Goal: Transaction & Acquisition: Purchase product/service

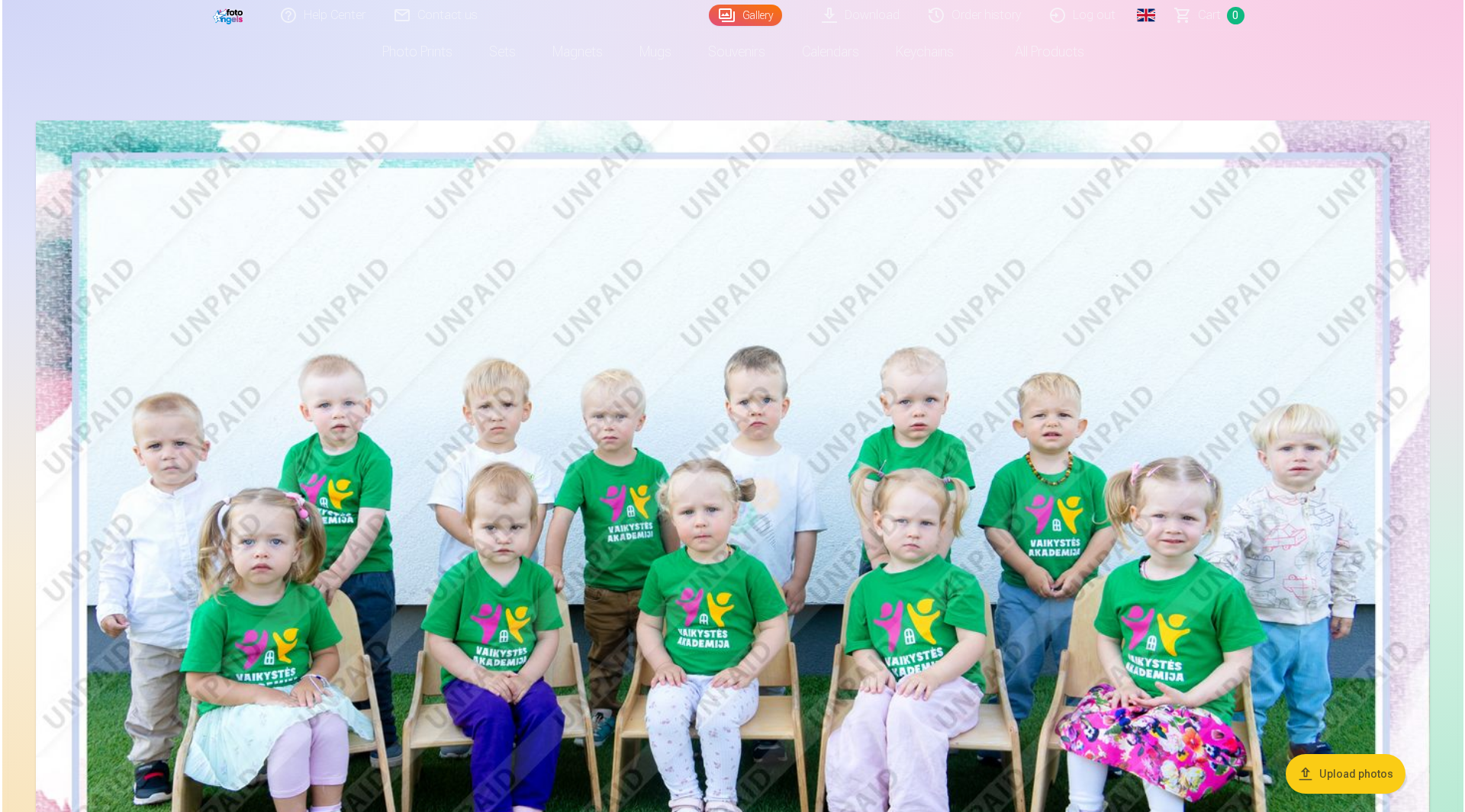
scroll to position [381, 0]
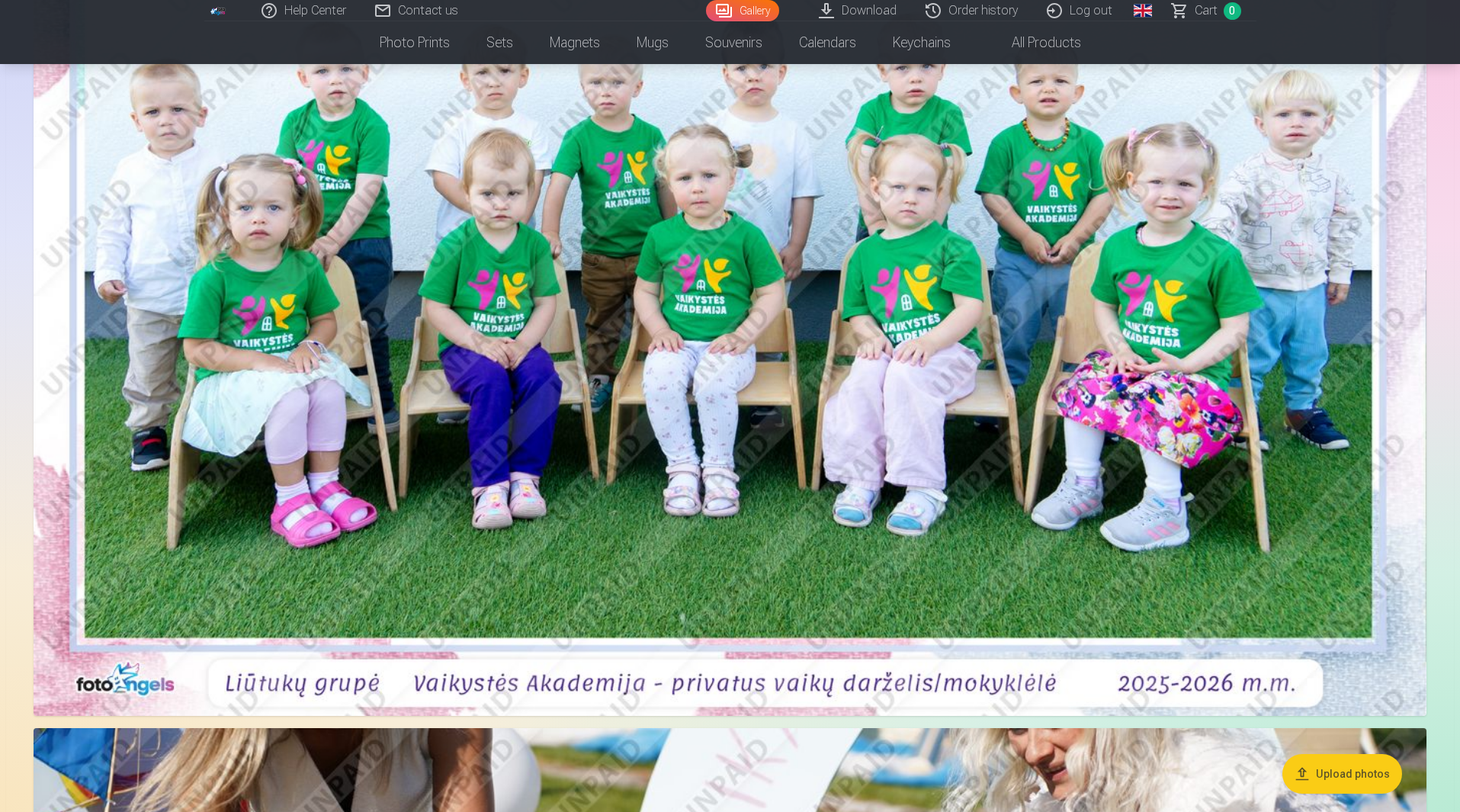
click at [841, 387] on img at bounding box center [730, 251] width 1393 height 929
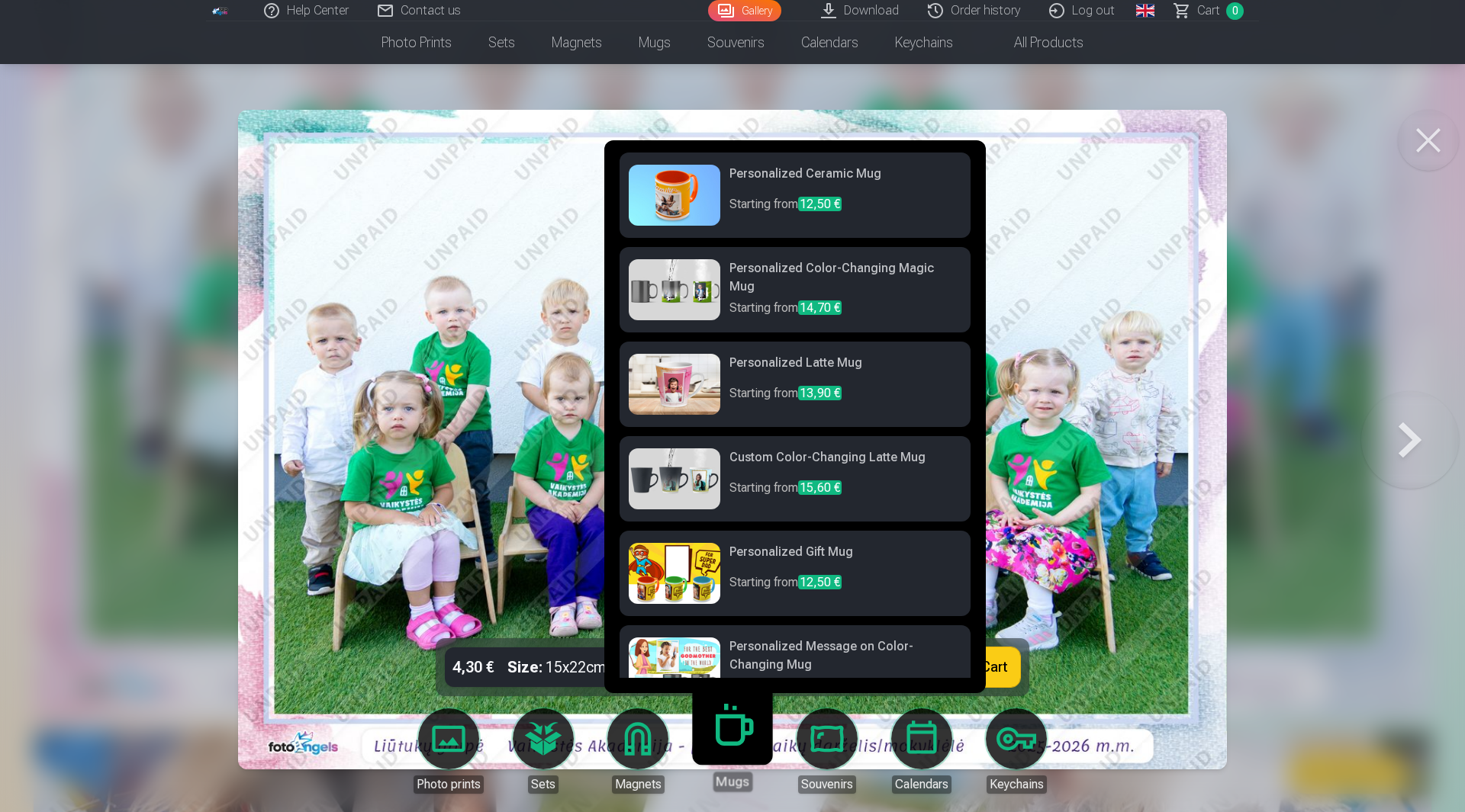
click at [730, 740] on link "Mugs" at bounding box center [732, 744] width 94 height 94
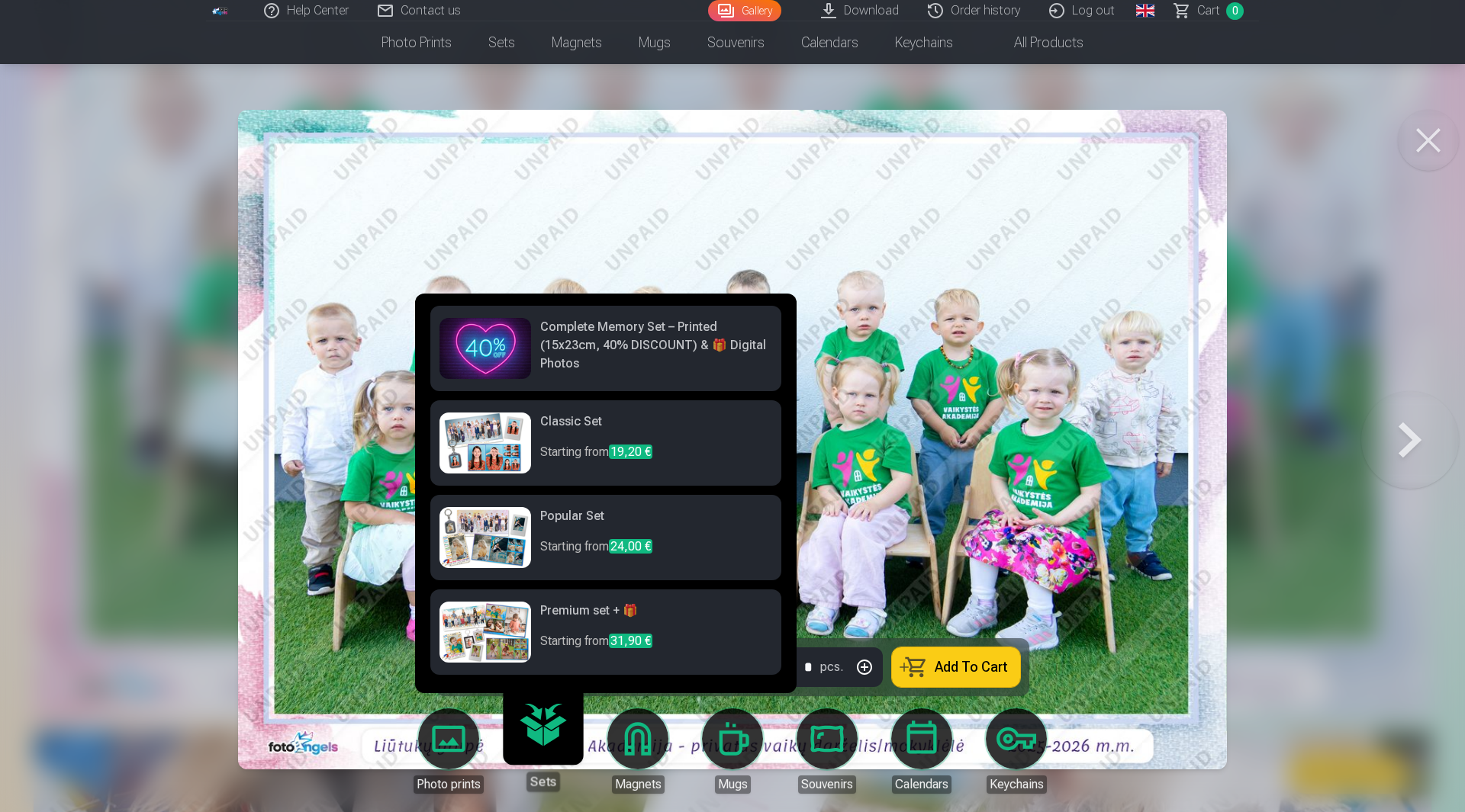
click at [445, 732] on link "Photo prints" at bounding box center [449, 751] width 85 height 85
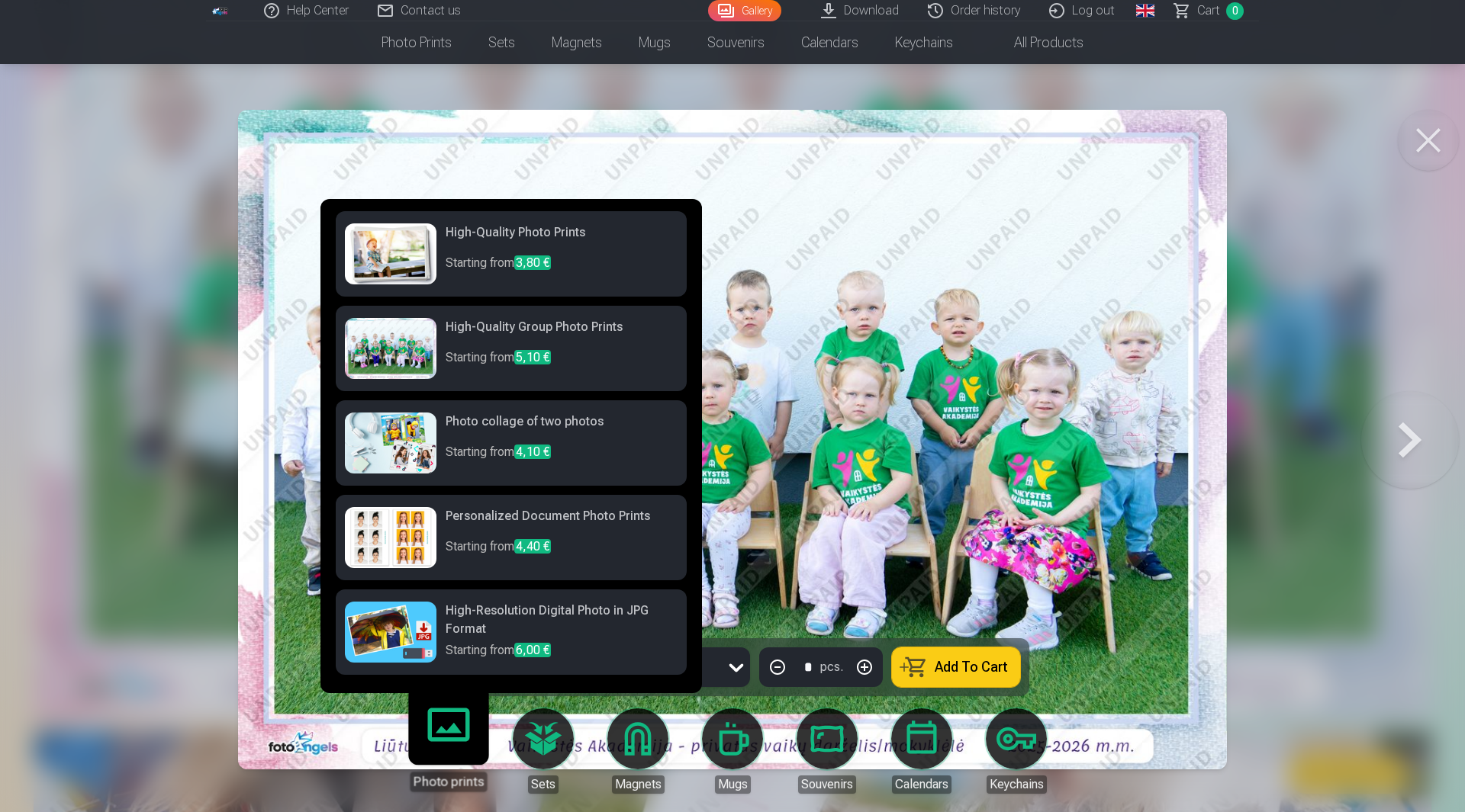
click at [451, 254] on p "Starting from 3,80 €" at bounding box center [561, 269] width 232 height 30
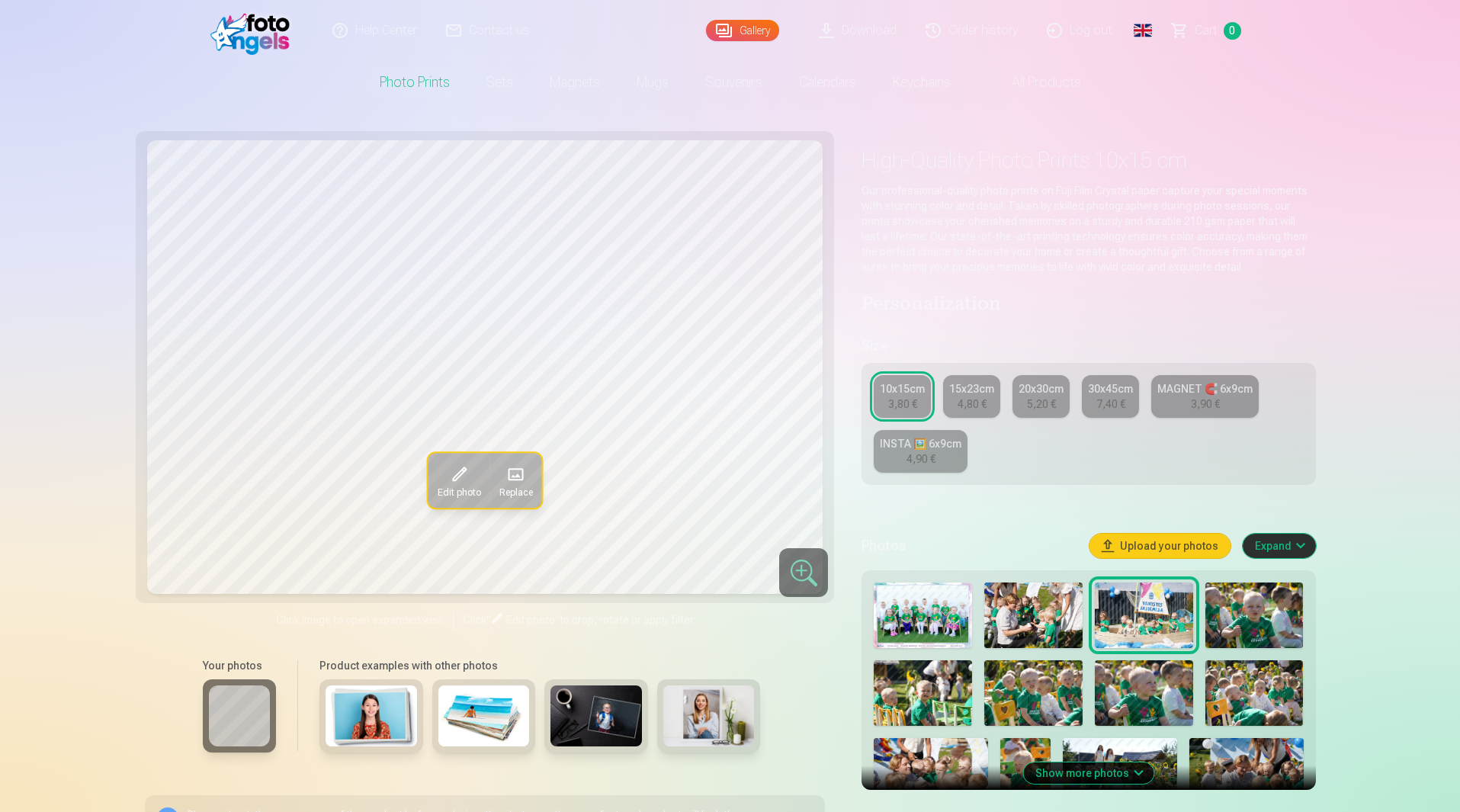
click at [919, 612] on img at bounding box center [923, 615] width 99 height 65
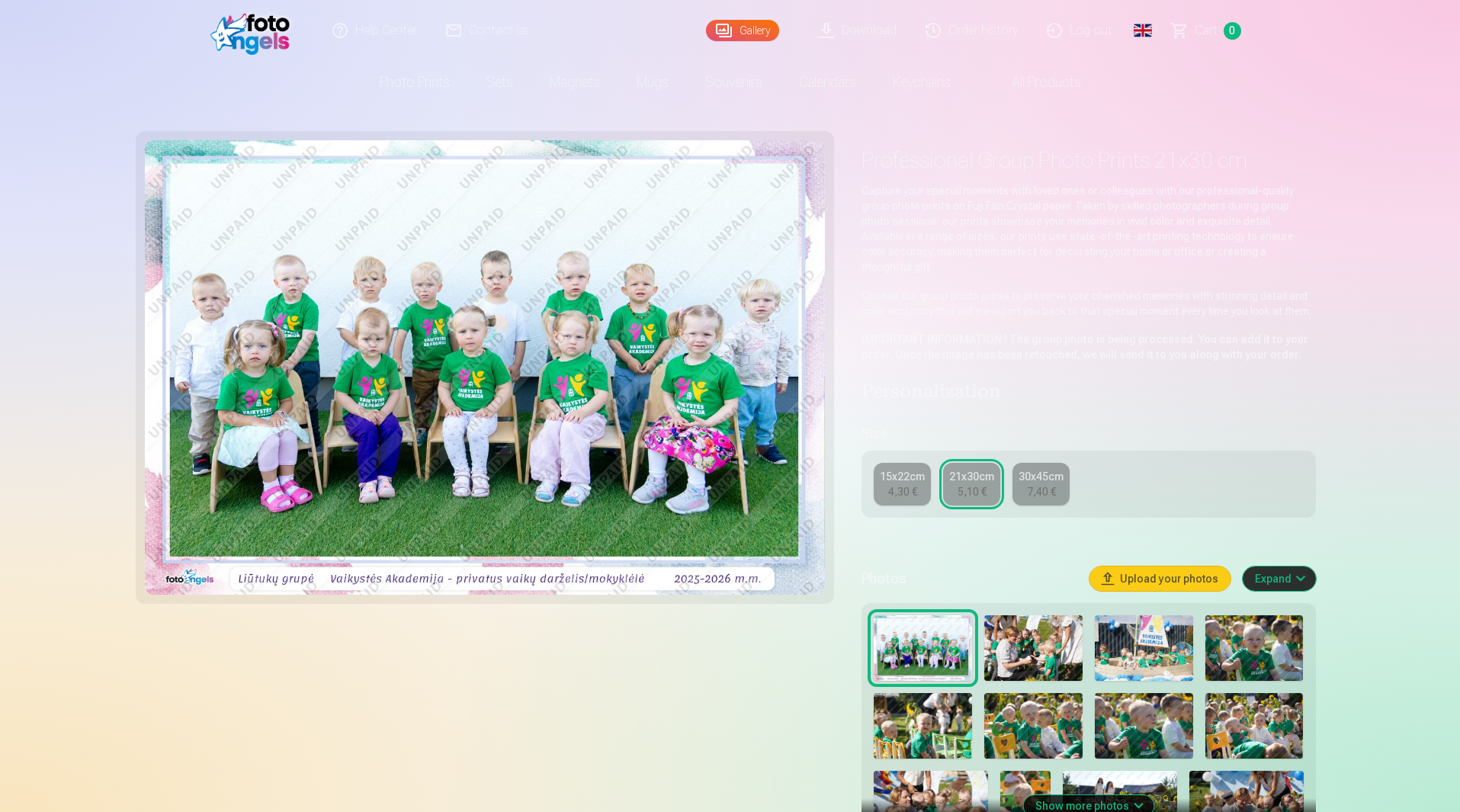
click at [901, 484] on div "4,30 €" at bounding box center [902, 491] width 29 height 15
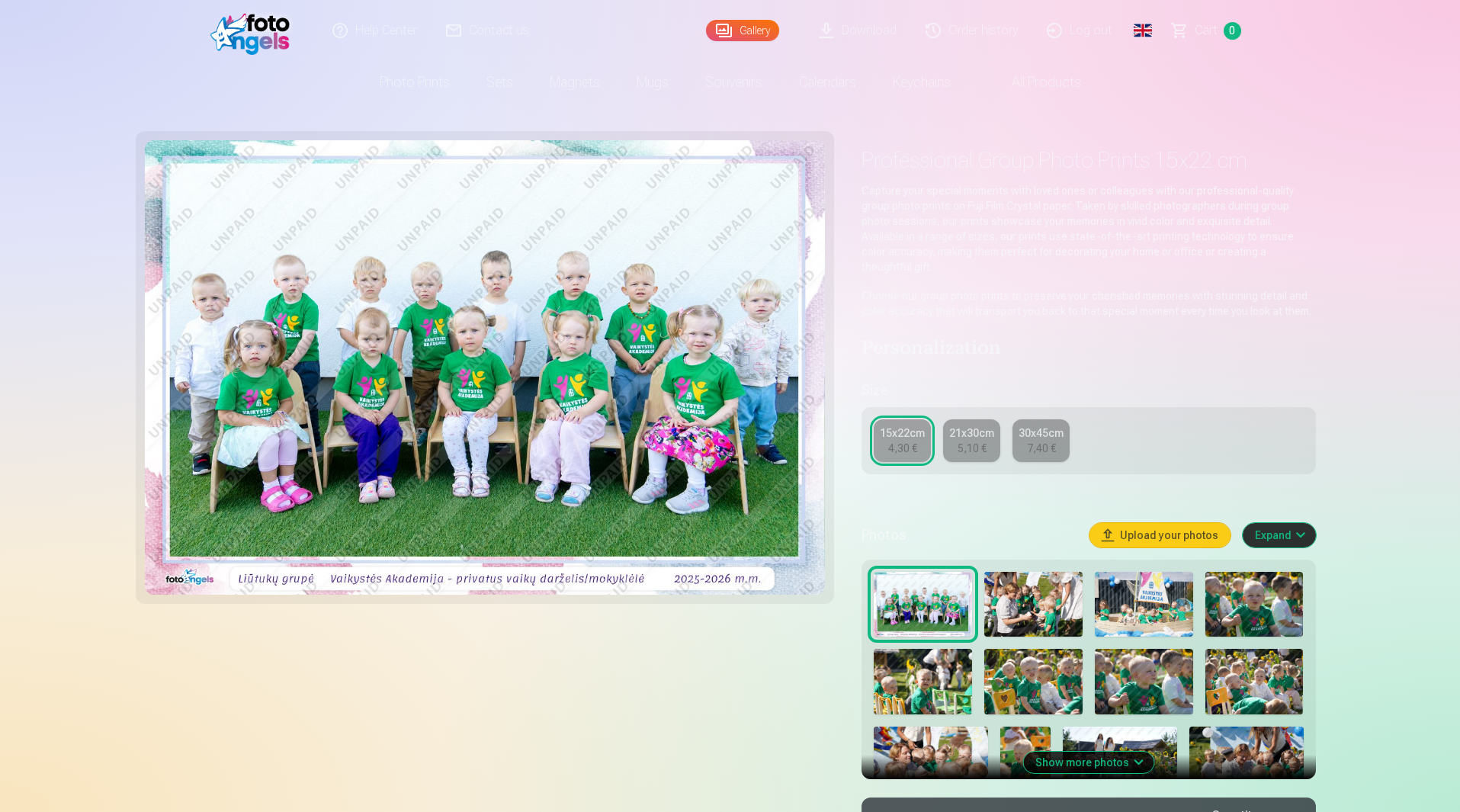
click at [960, 425] on div "21x30cm" at bounding box center [972, 433] width 45 height 15
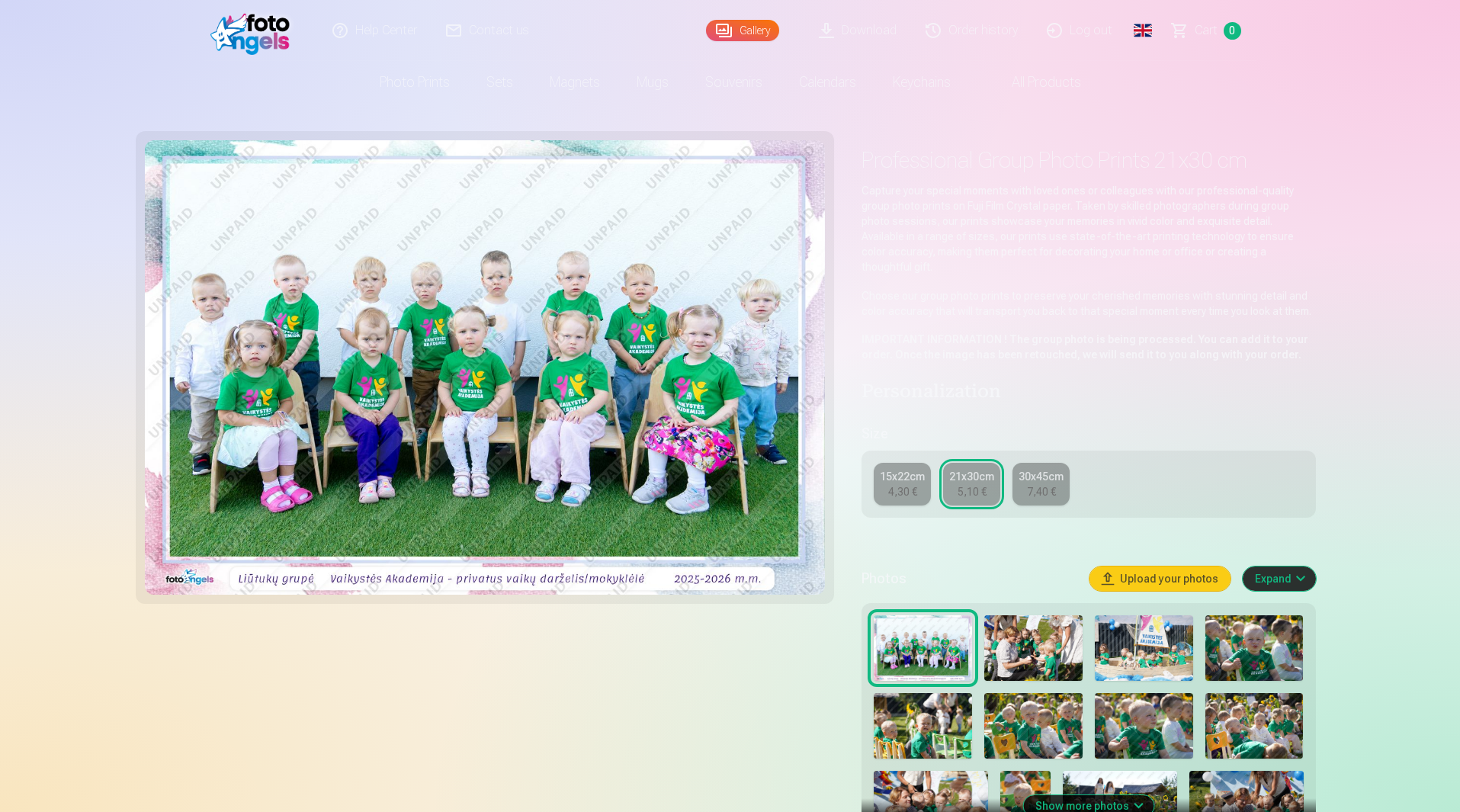
click at [1029, 469] on div "30x45cm" at bounding box center [1041, 476] width 45 height 15
click at [977, 469] on div "21x30cm" at bounding box center [972, 476] width 45 height 15
click at [902, 469] on div "15x22cm" at bounding box center [902, 476] width 45 height 15
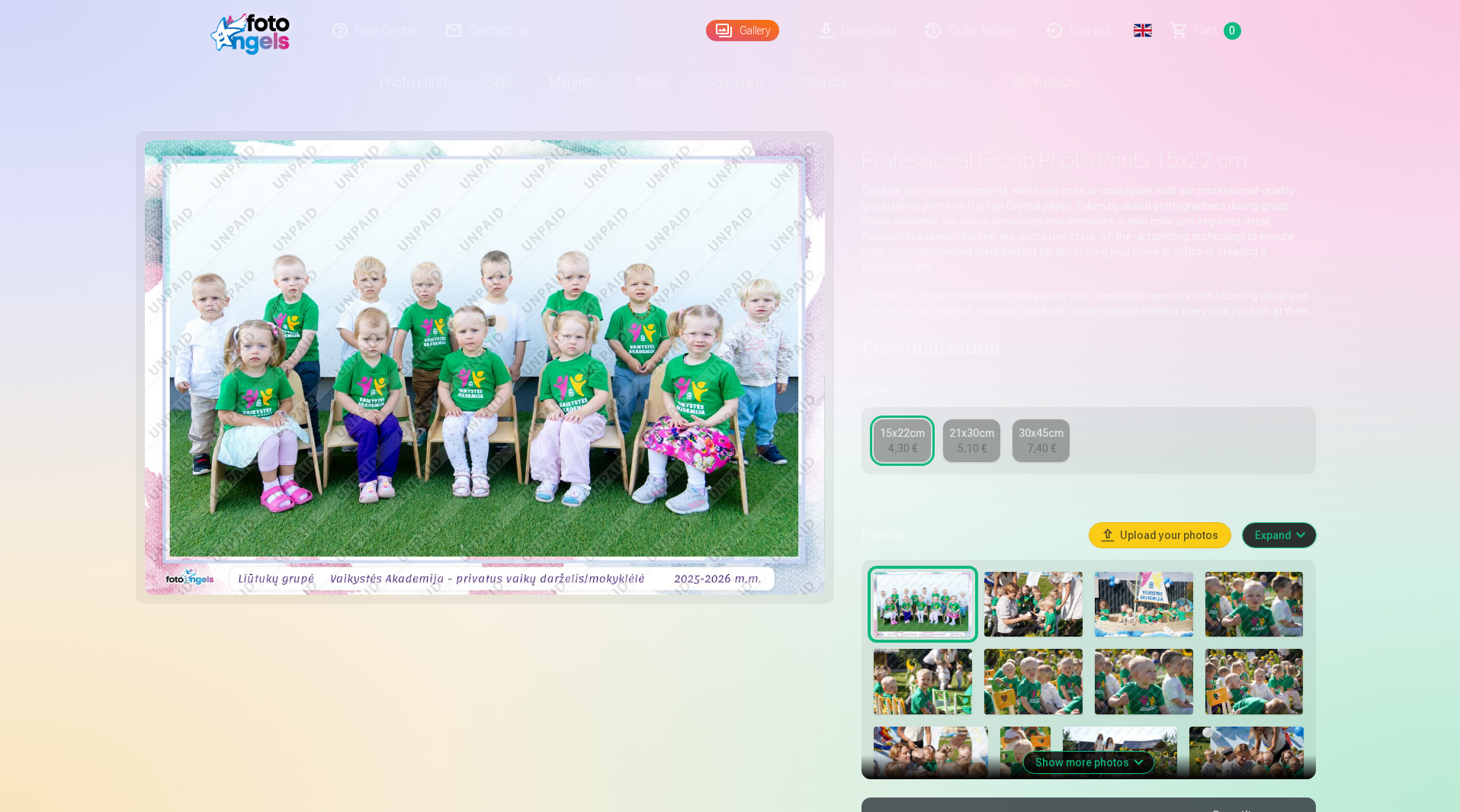
click at [957, 432] on link "21x30cm 5,10 €" at bounding box center [972, 440] width 57 height 43
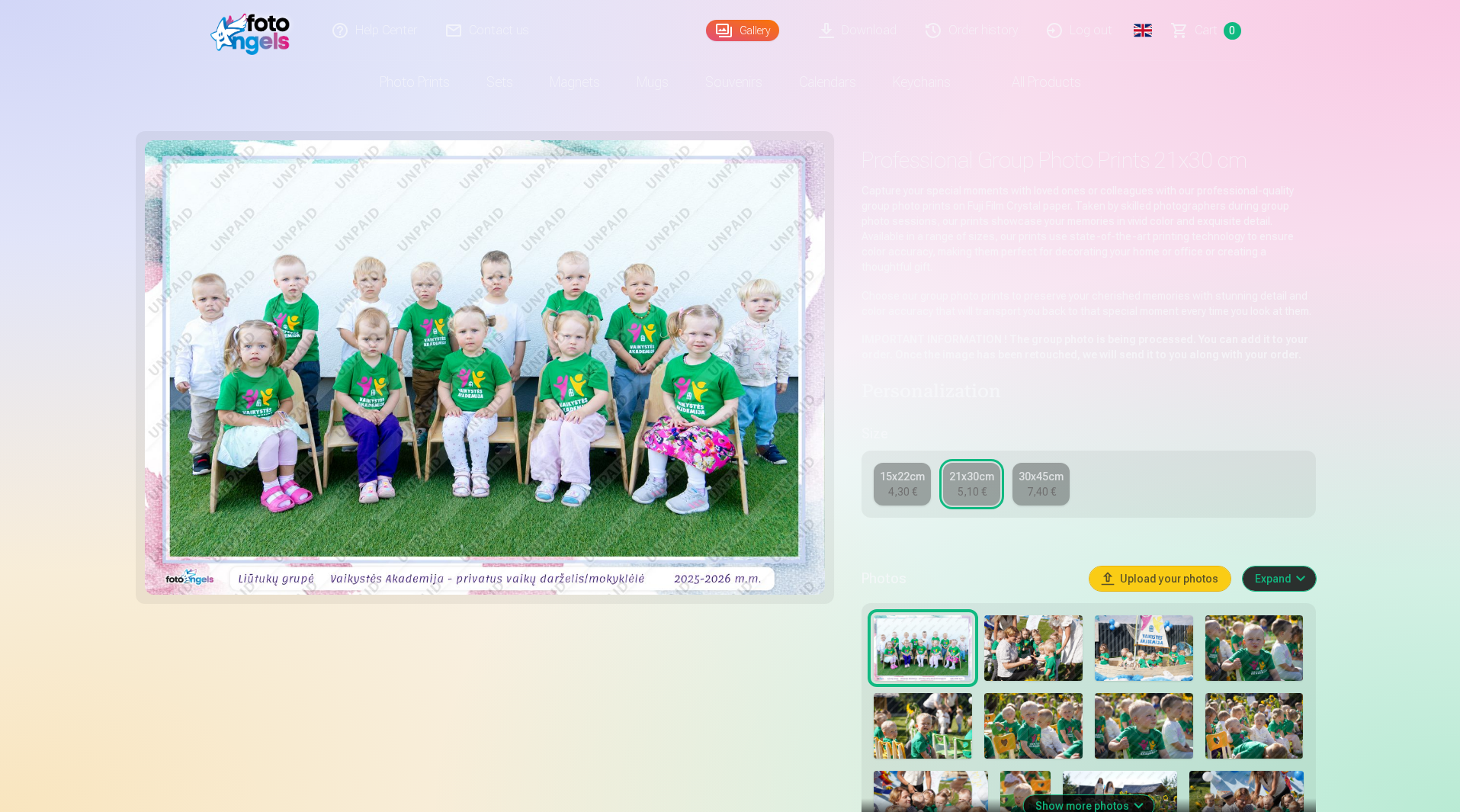
click at [1022, 474] on link "30x45cm 7,40 €" at bounding box center [1041, 484] width 57 height 43
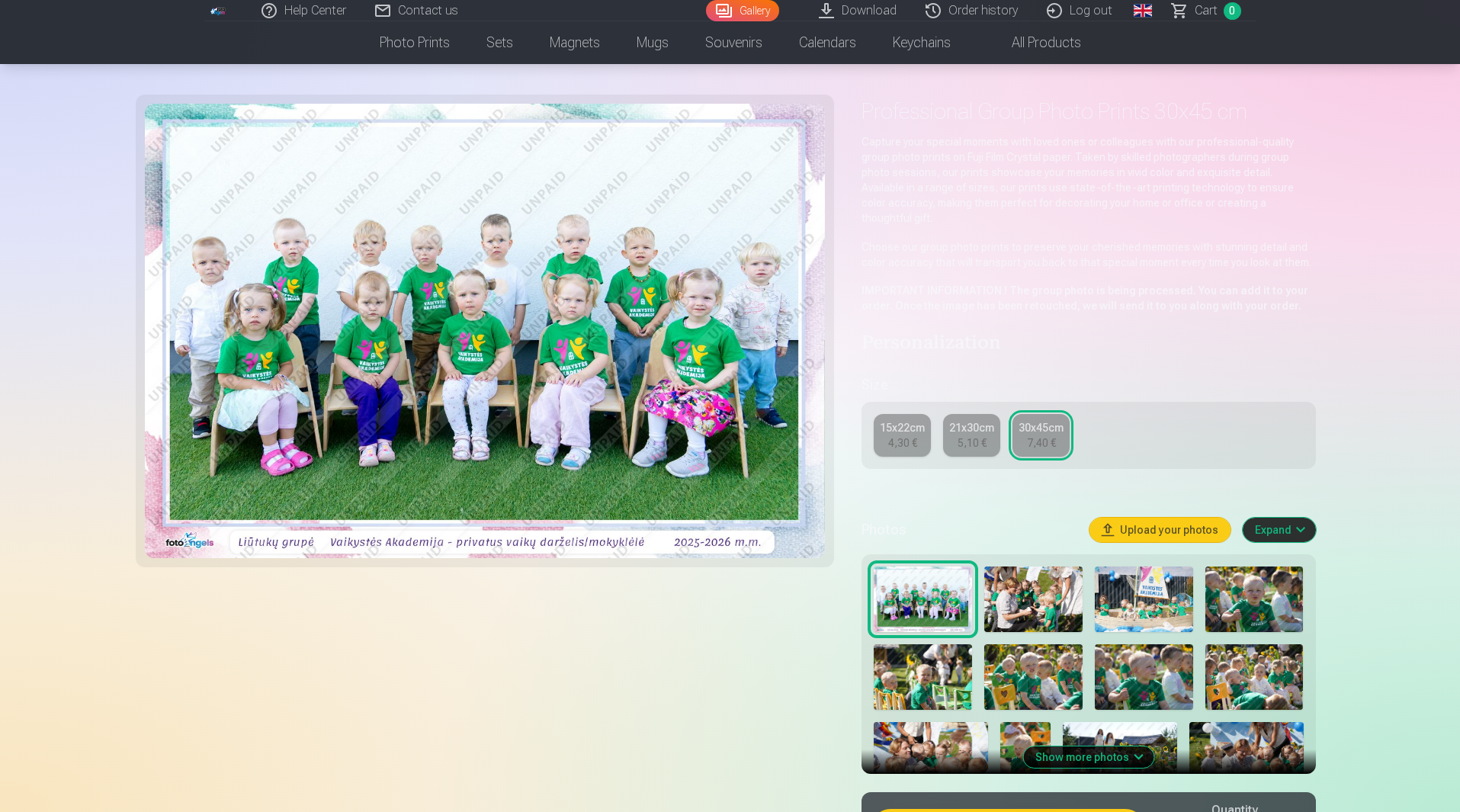
scroll to position [76, 0]
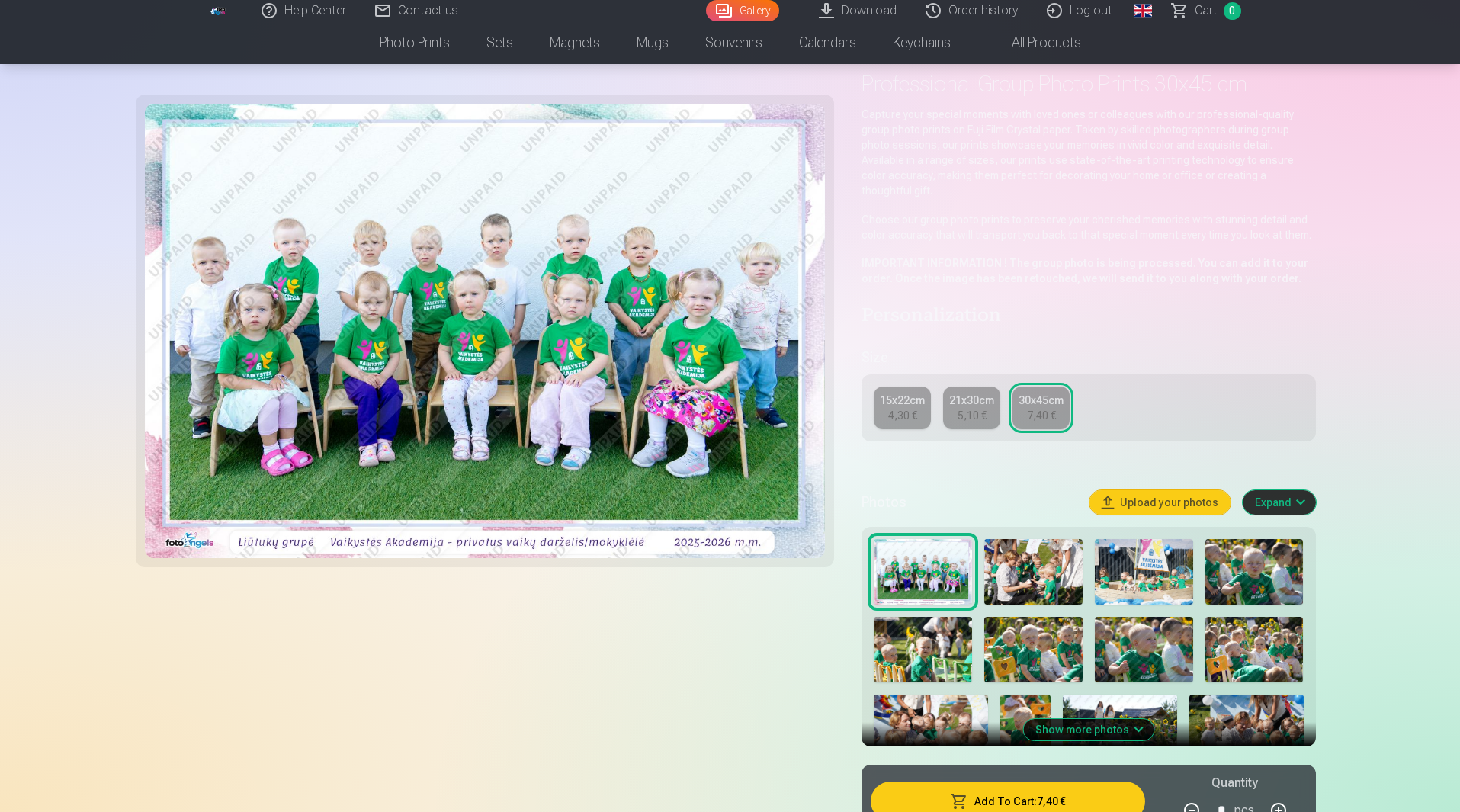
click at [905, 393] on div "15x22cm" at bounding box center [902, 400] width 45 height 15
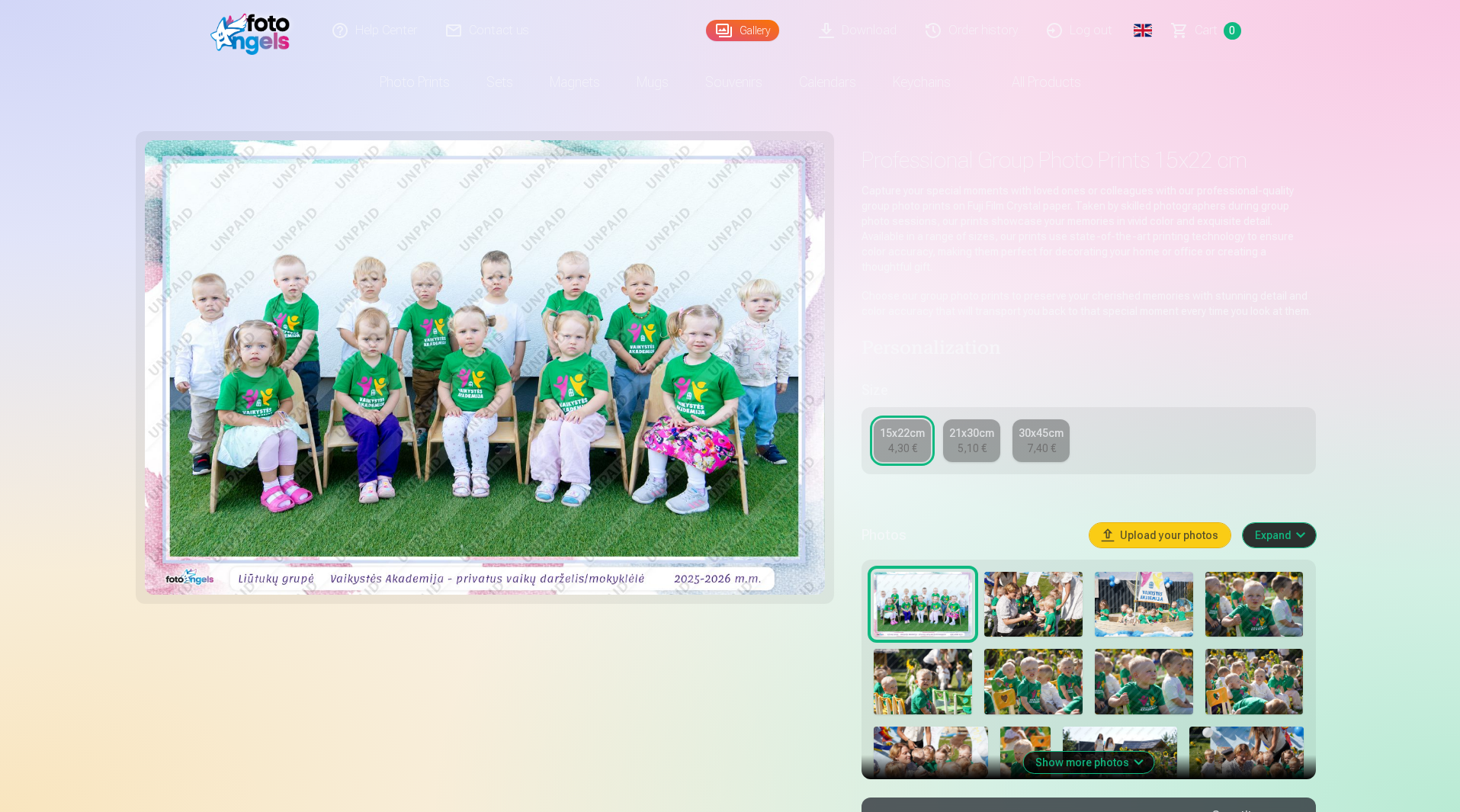
click at [967, 440] on div "5,10 €" at bounding box center [972, 448] width 29 height 15
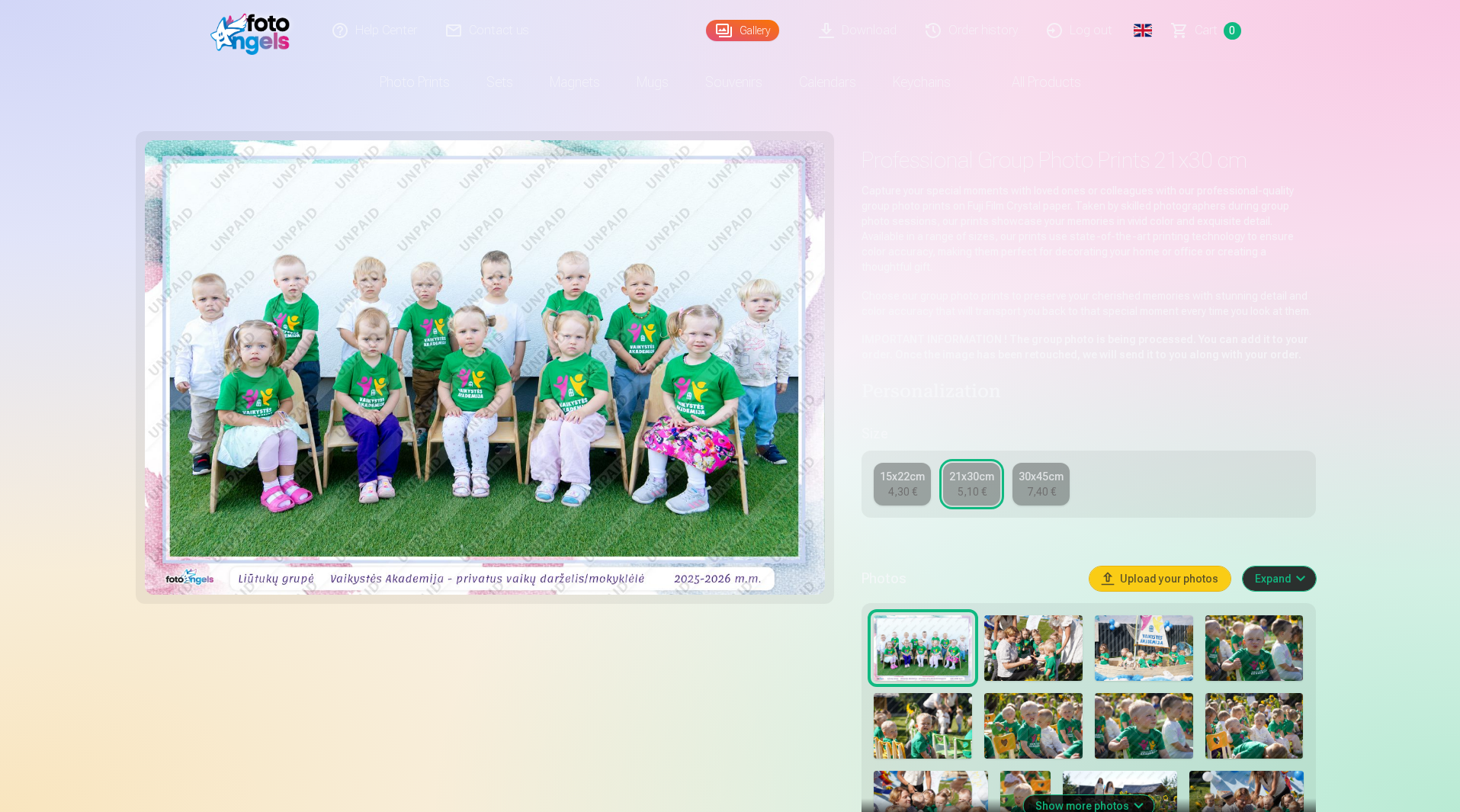
click at [903, 484] on div "4,30 €" at bounding box center [902, 491] width 29 height 15
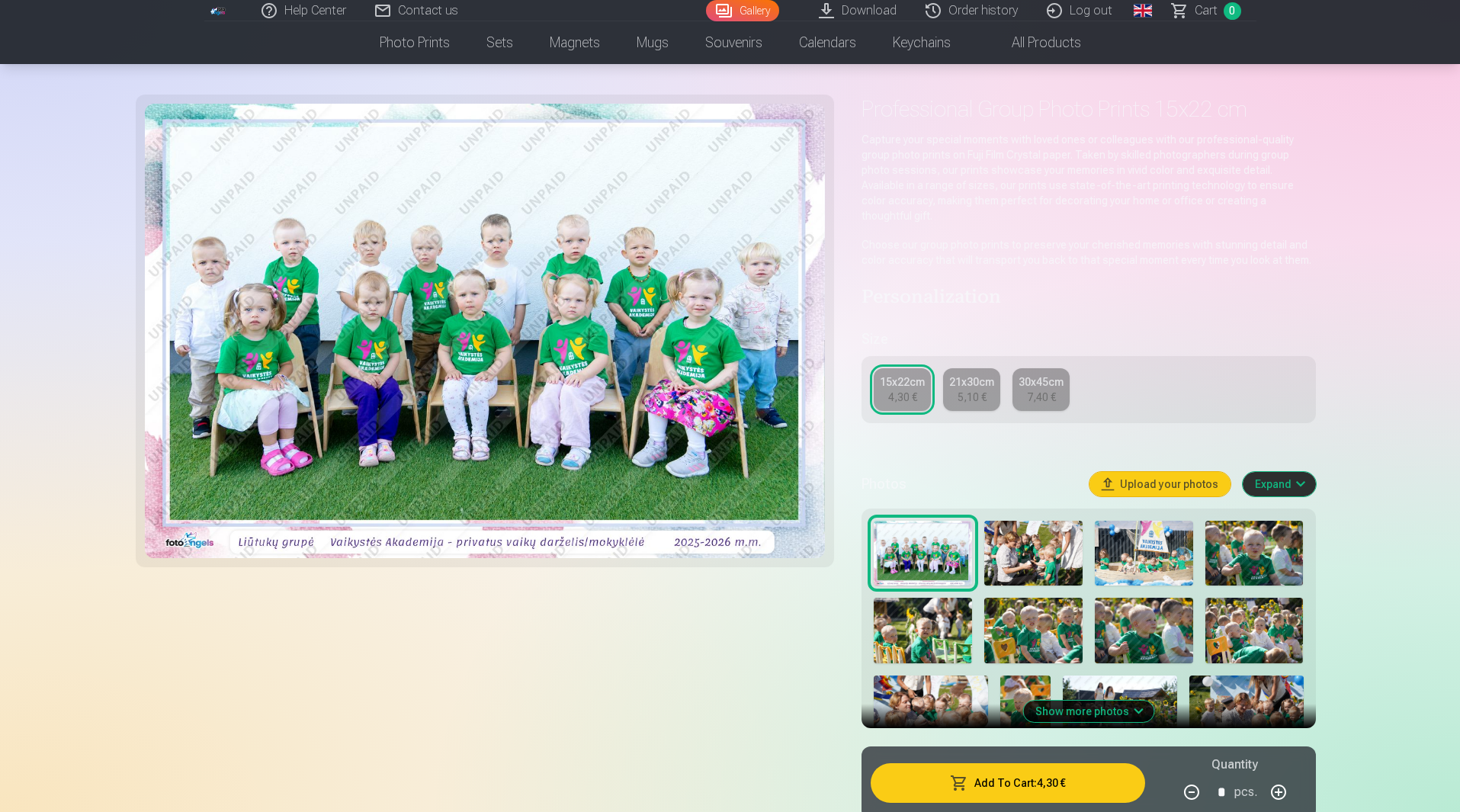
scroll to position [152, 0]
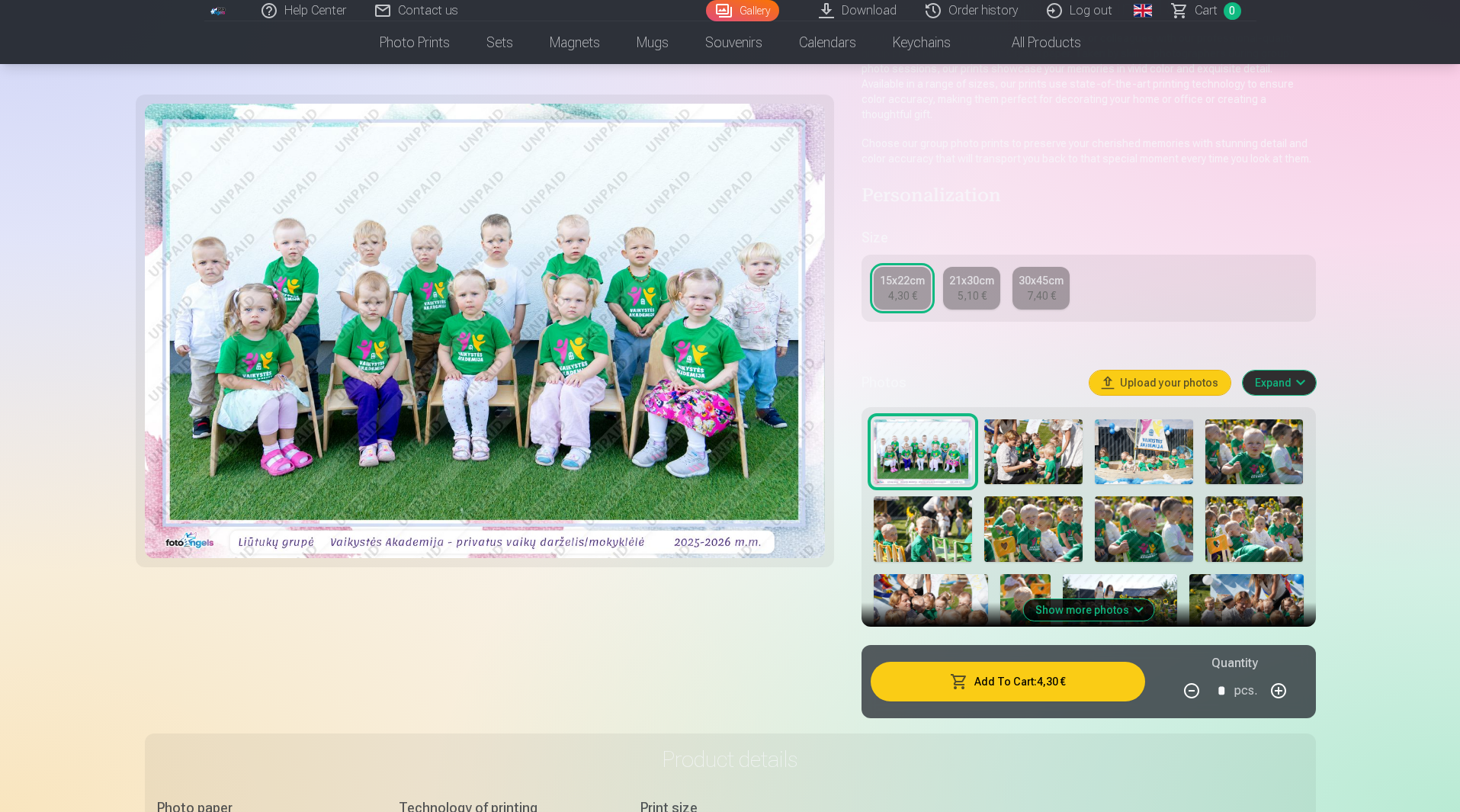
click at [1130, 599] on button "Show more photos" at bounding box center [1088, 610] width 131 height 22
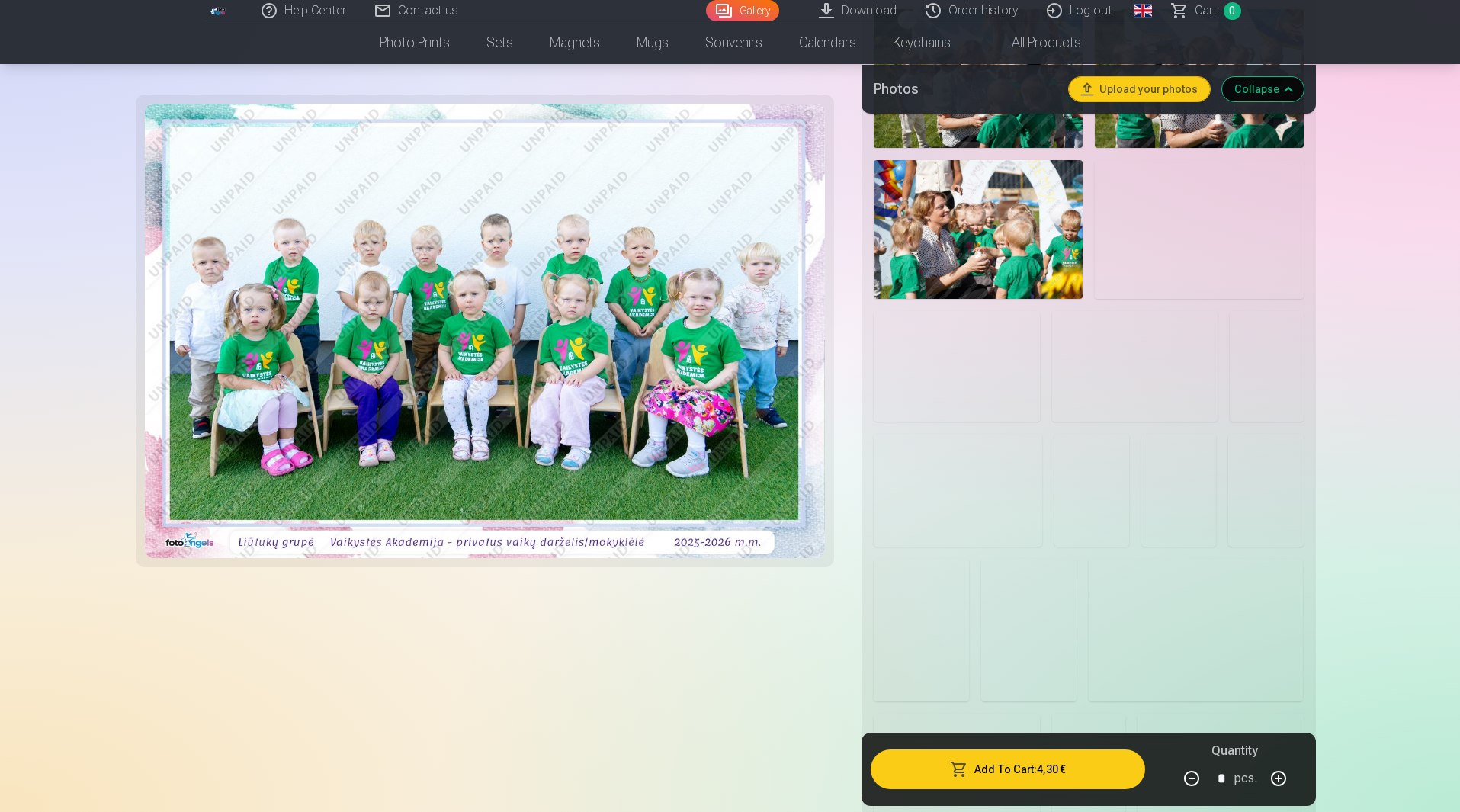
scroll to position [1297, 0]
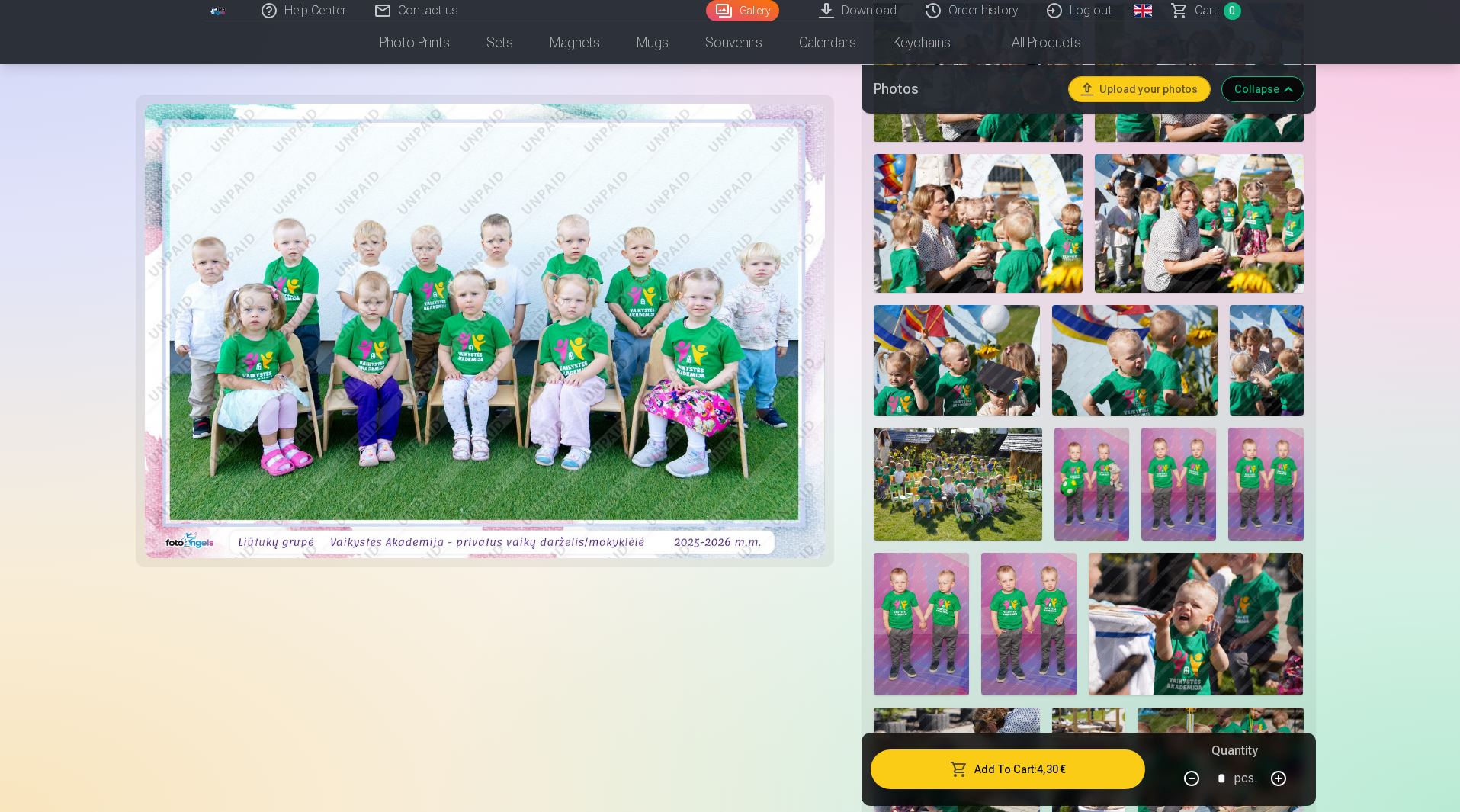
click at [1093, 473] on img at bounding box center [1092, 484] width 75 height 112
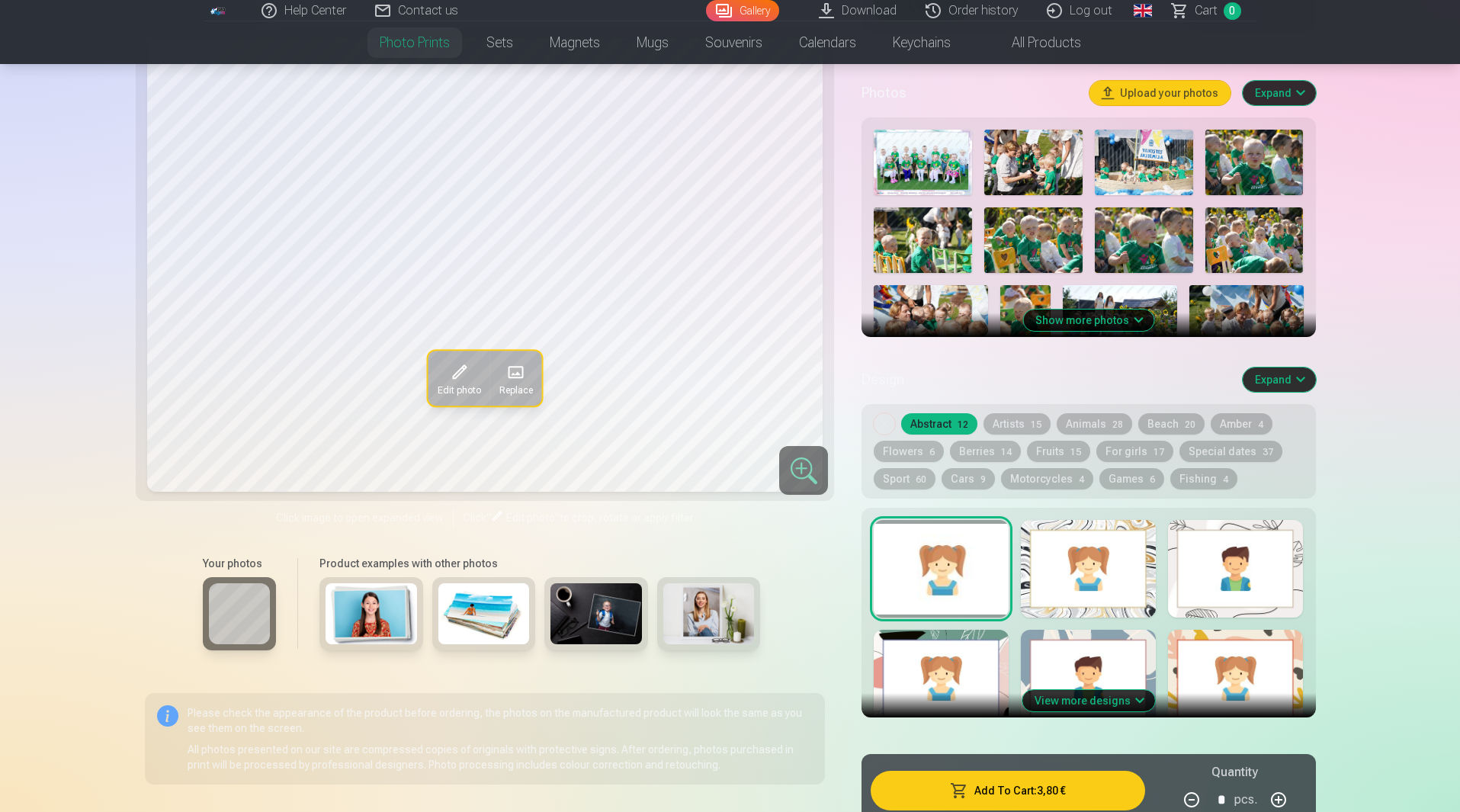
scroll to position [458, 0]
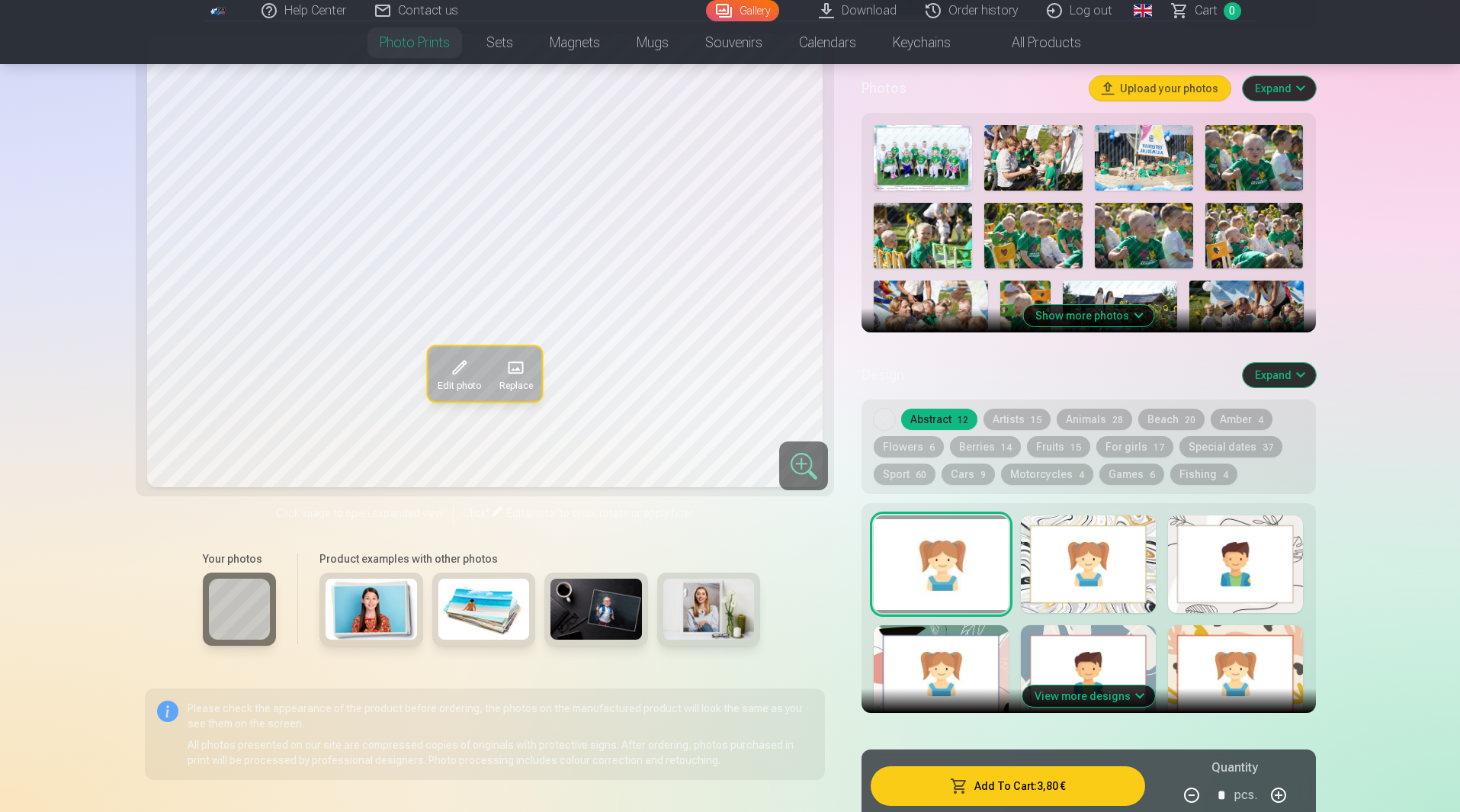
click at [1070, 309] on button "Show more photos" at bounding box center [1088, 316] width 131 height 22
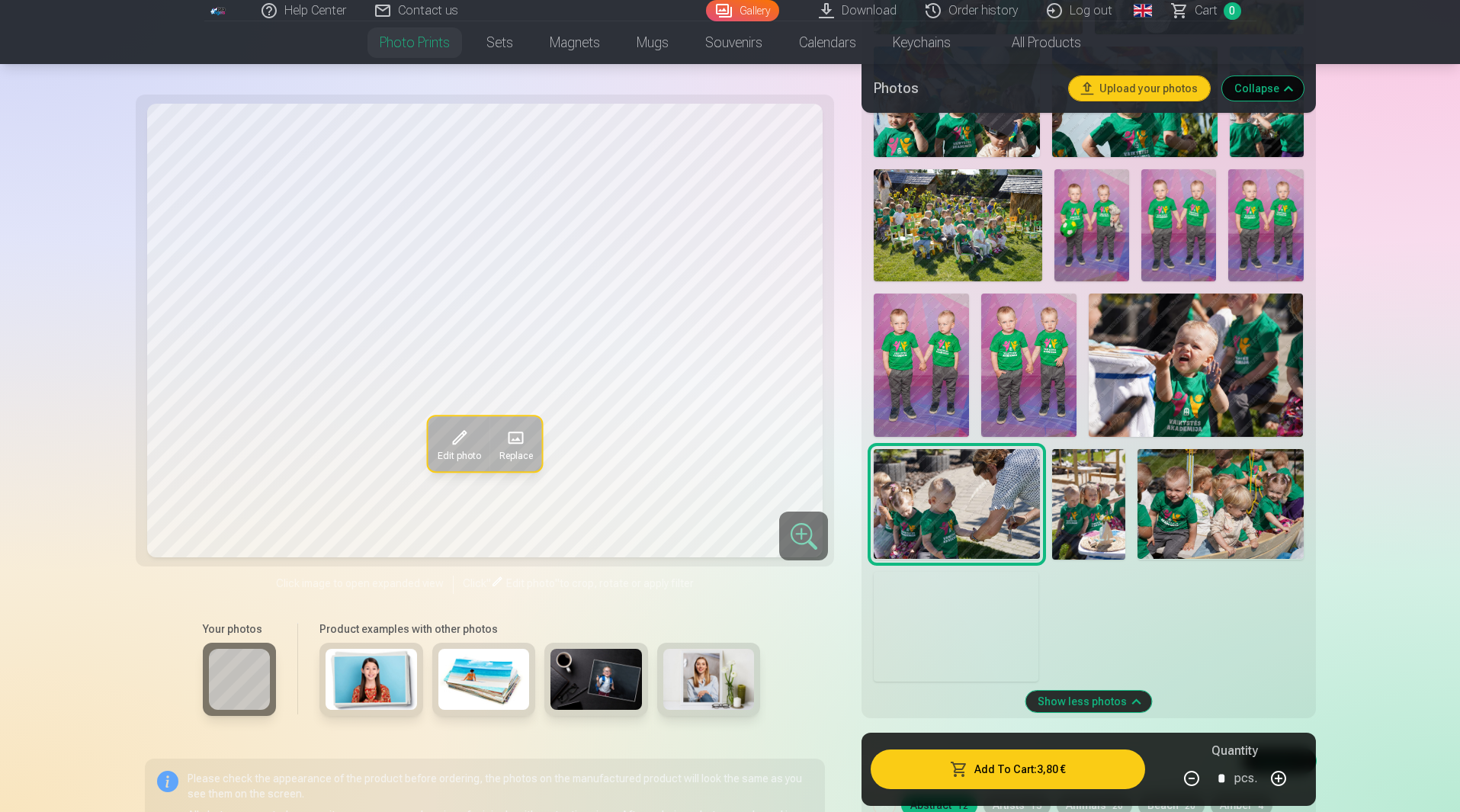
scroll to position [1601, 0]
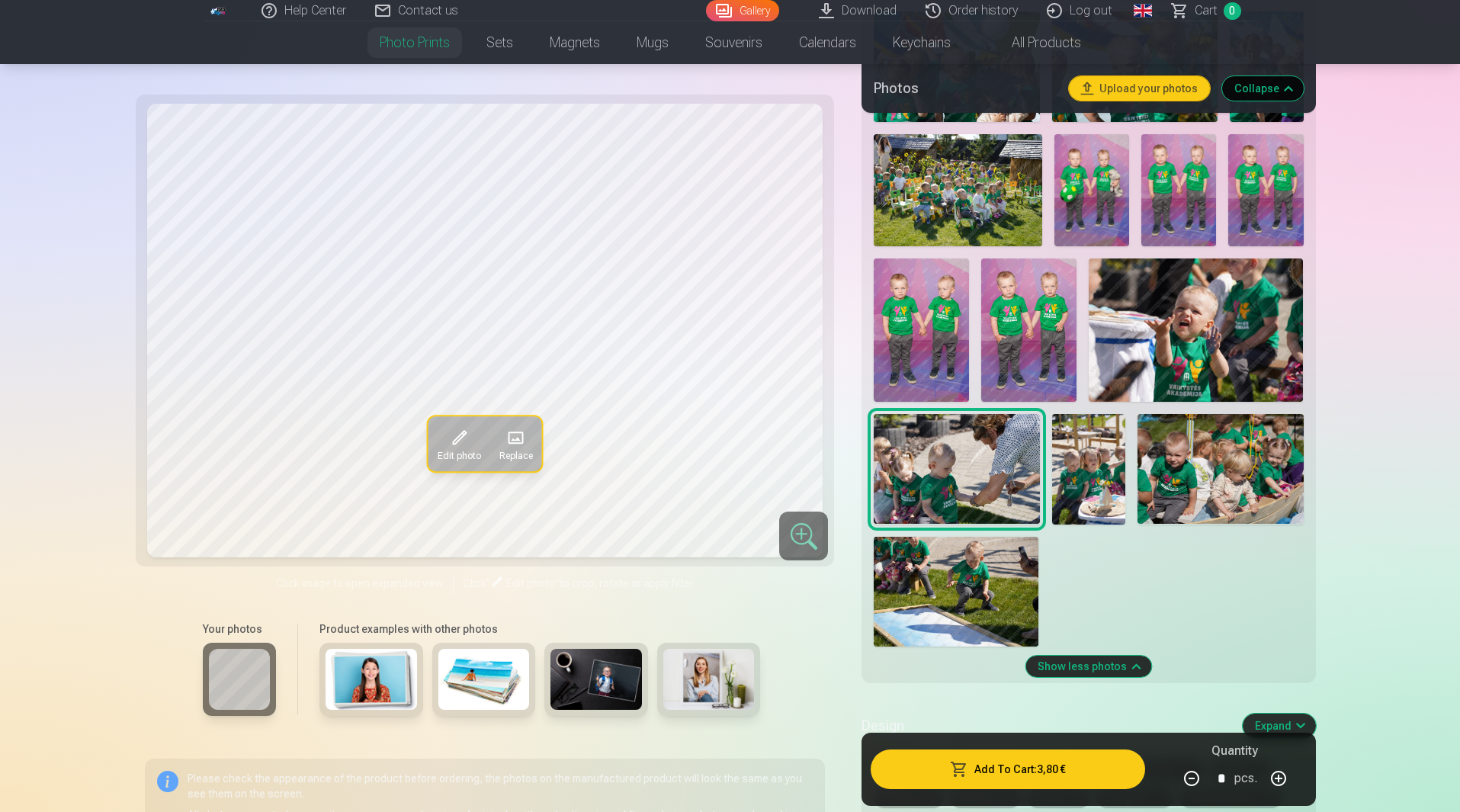
click at [1035, 327] on img at bounding box center [1029, 330] width 95 height 143
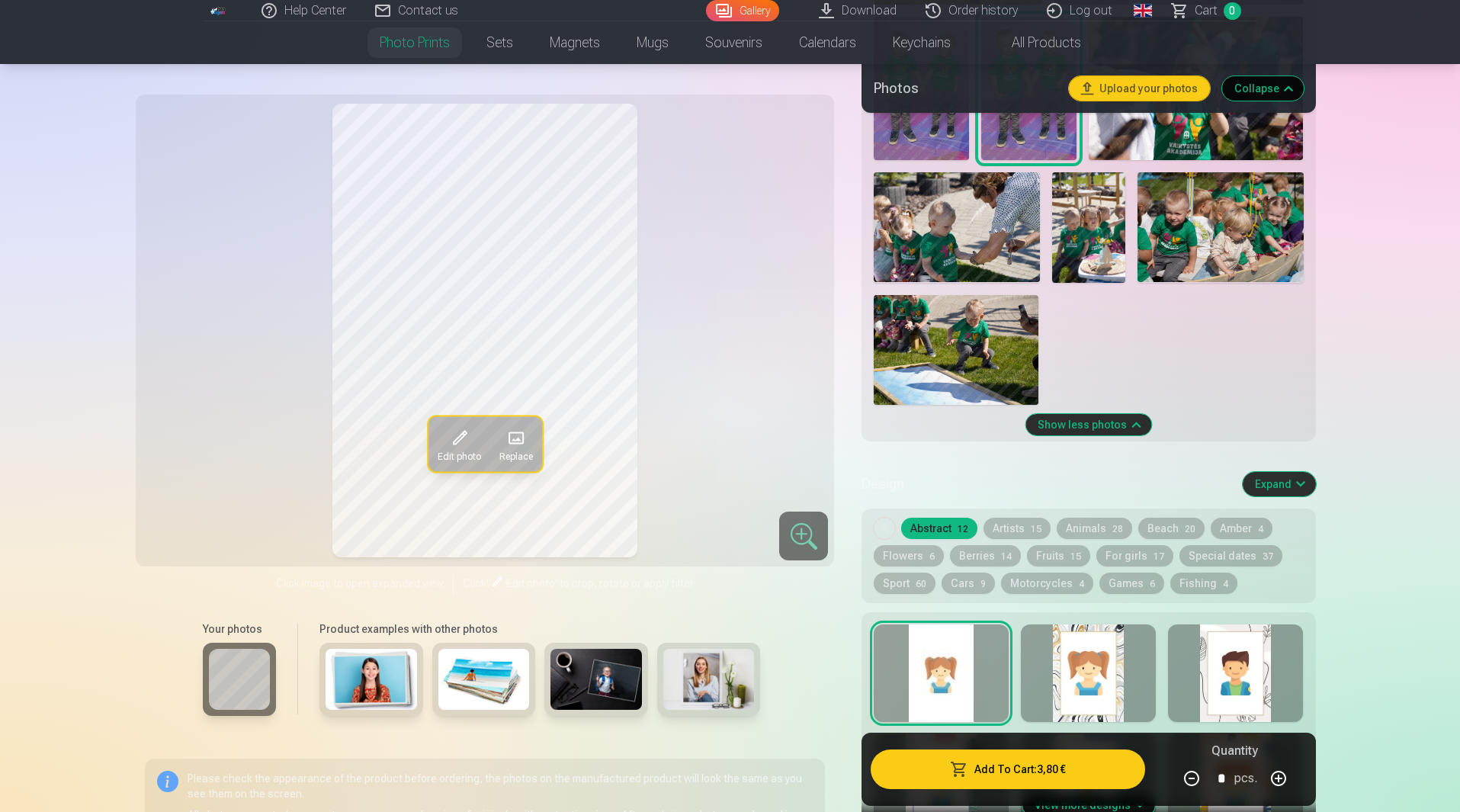
scroll to position [1830, 0]
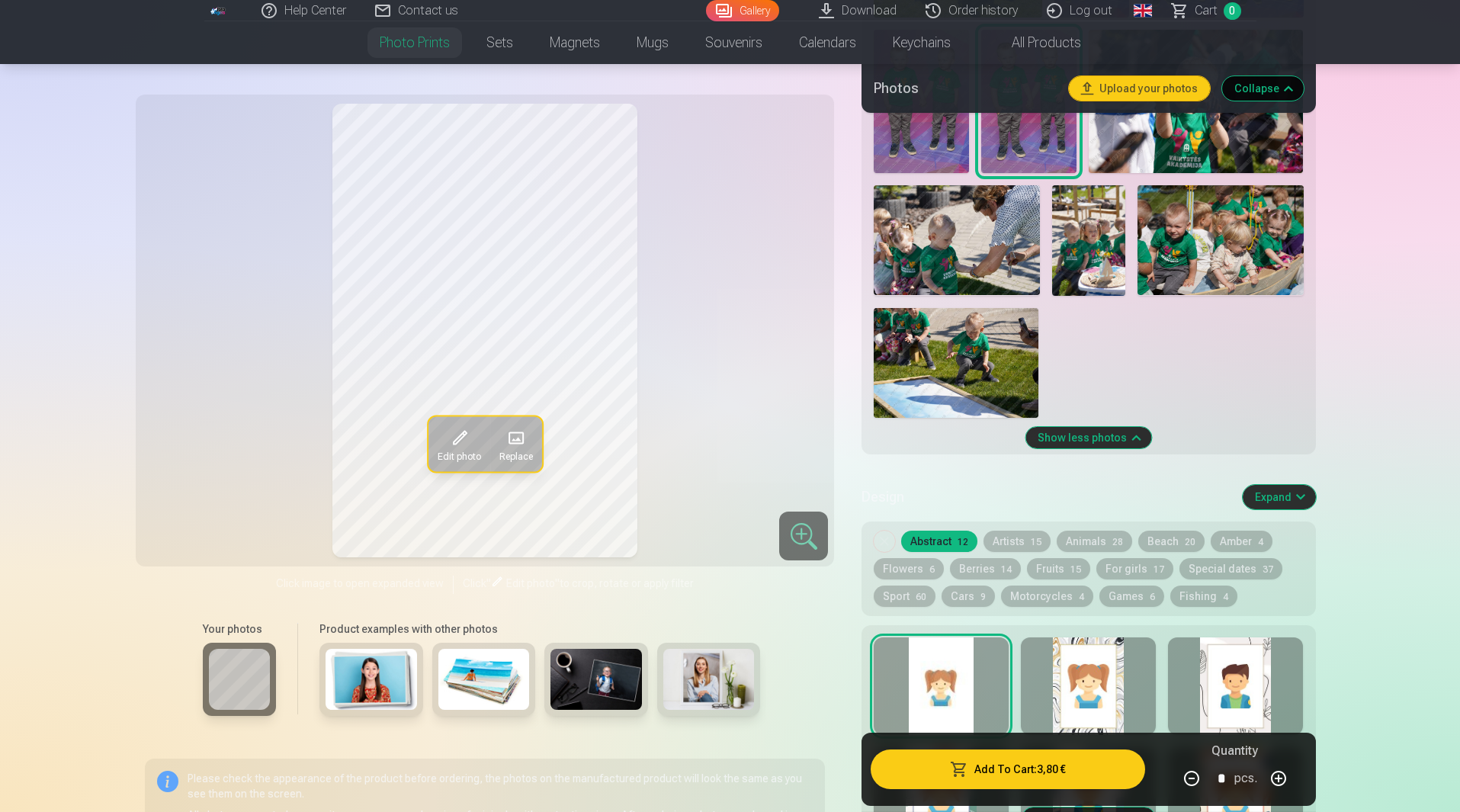
click at [1085, 542] on button "Animals 28" at bounding box center [1095, 542] width 75 height 22
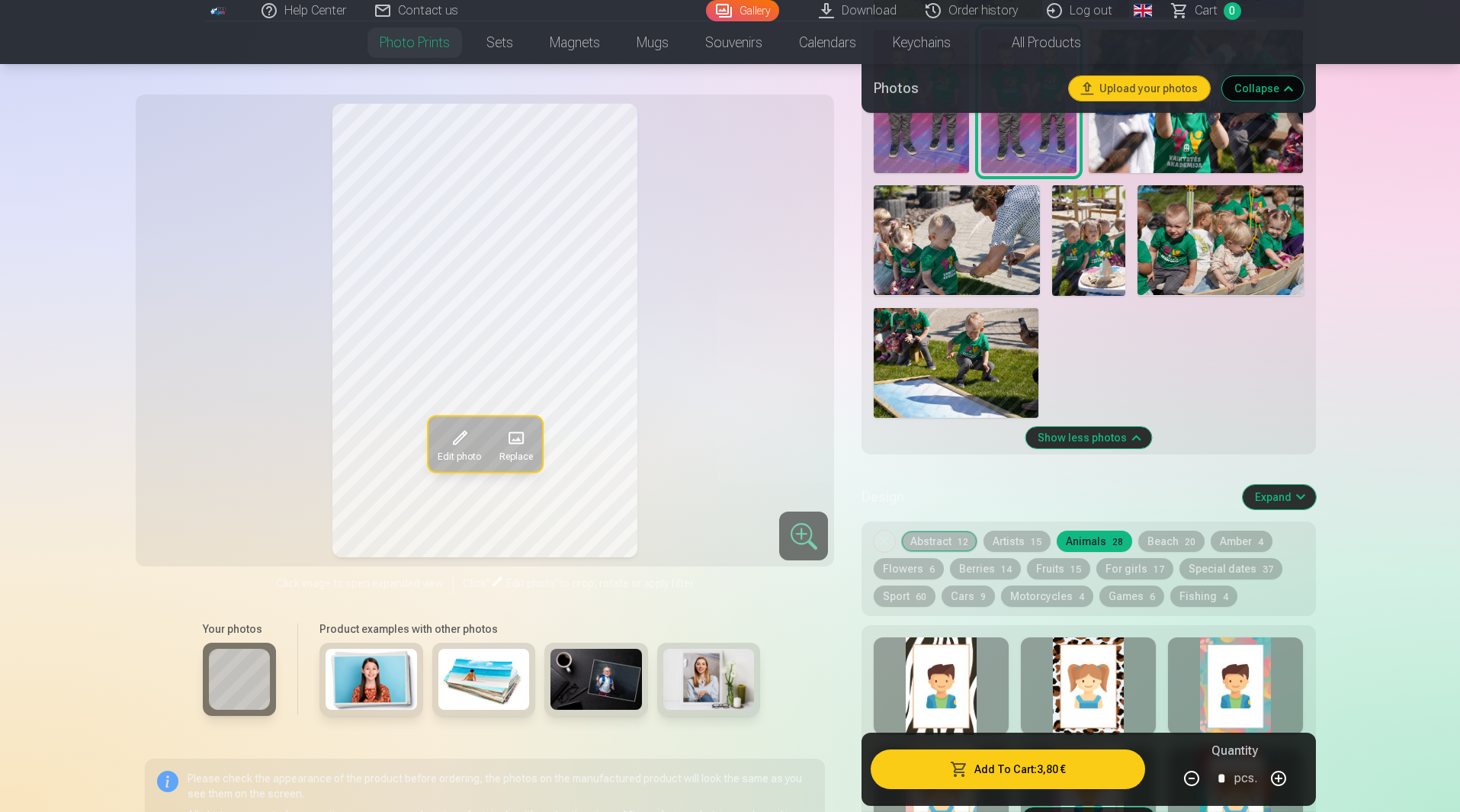
click at [1079, 671] on div at bounding box center [1088, 686] width 135 height 98
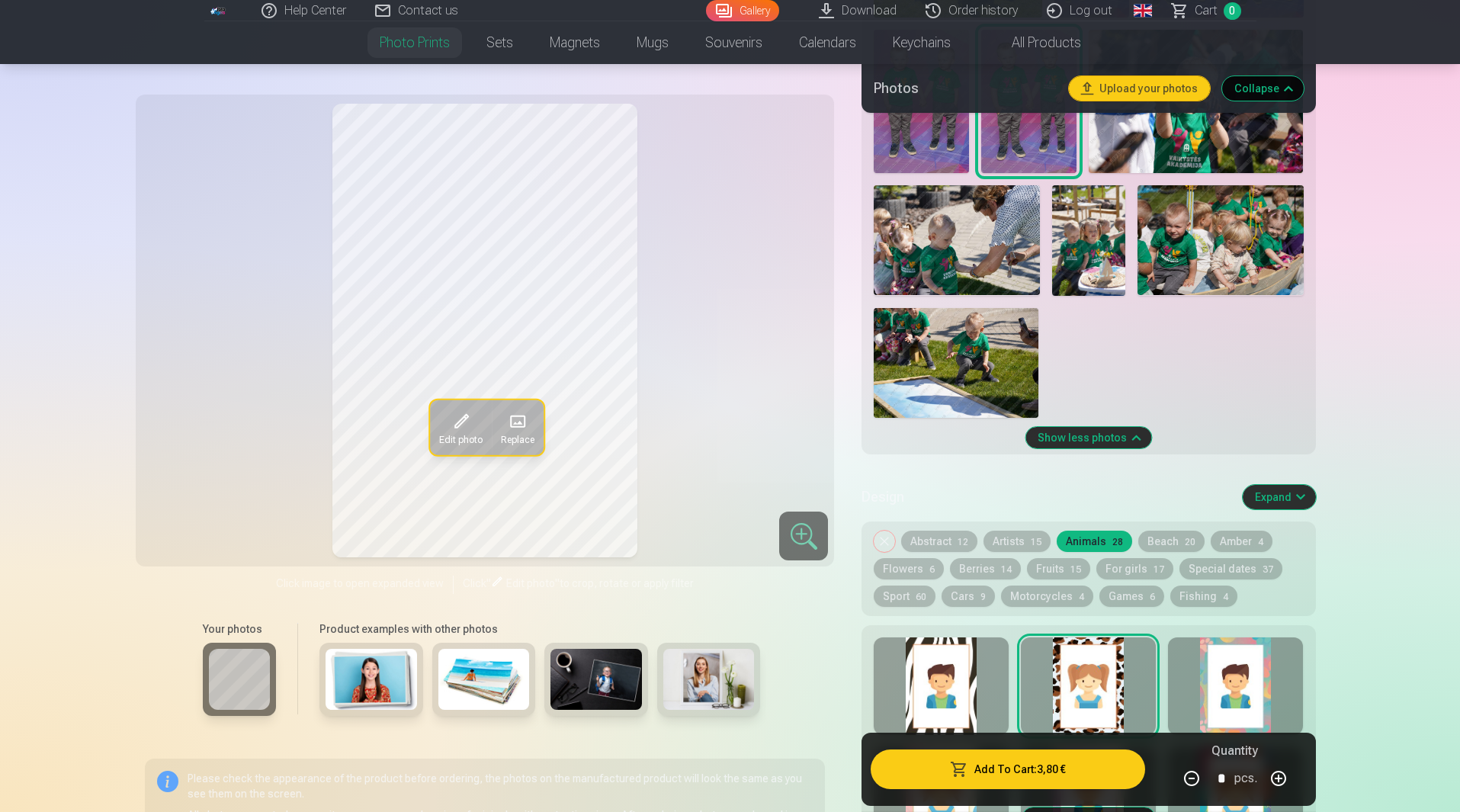
click at [931, 693] on div at bounding box center [941, 686] width 135 height 98
click at [1221, 686] on div at bounding box center [1235, 686] width 135 height 98
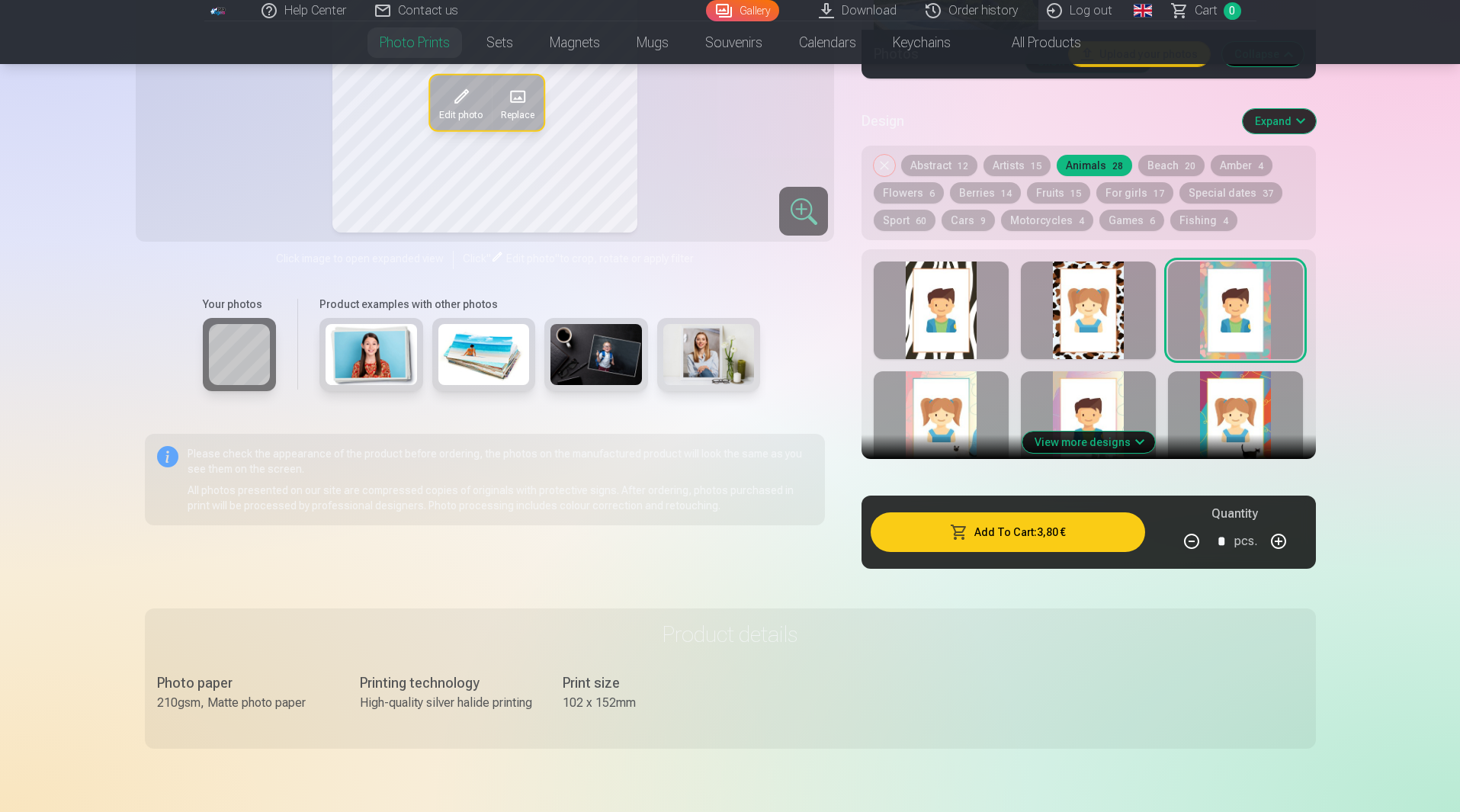
scroll to position [2212, 0]
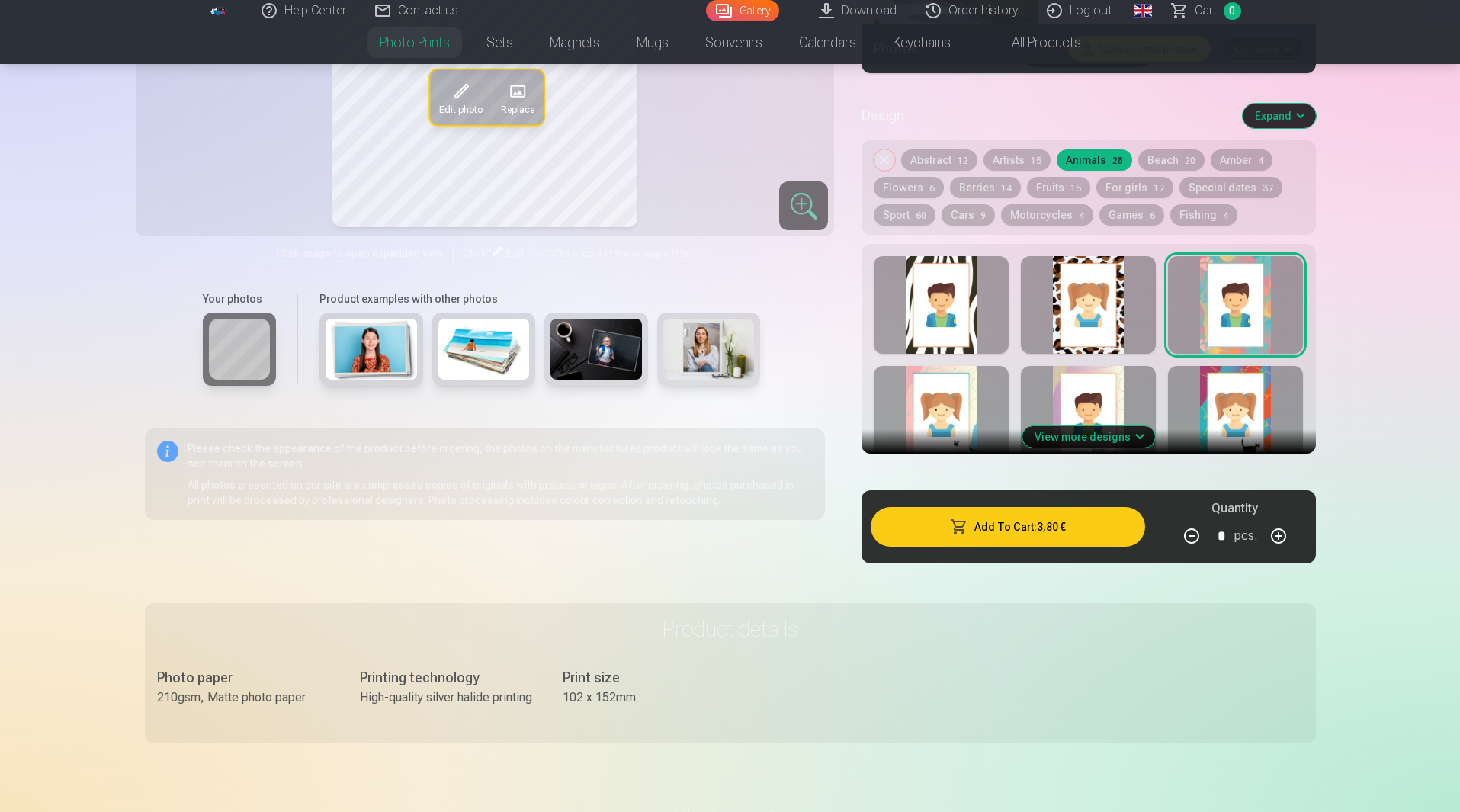
click at [1221, 405] on div at bounding box center [1235, 414] width 135 height 98
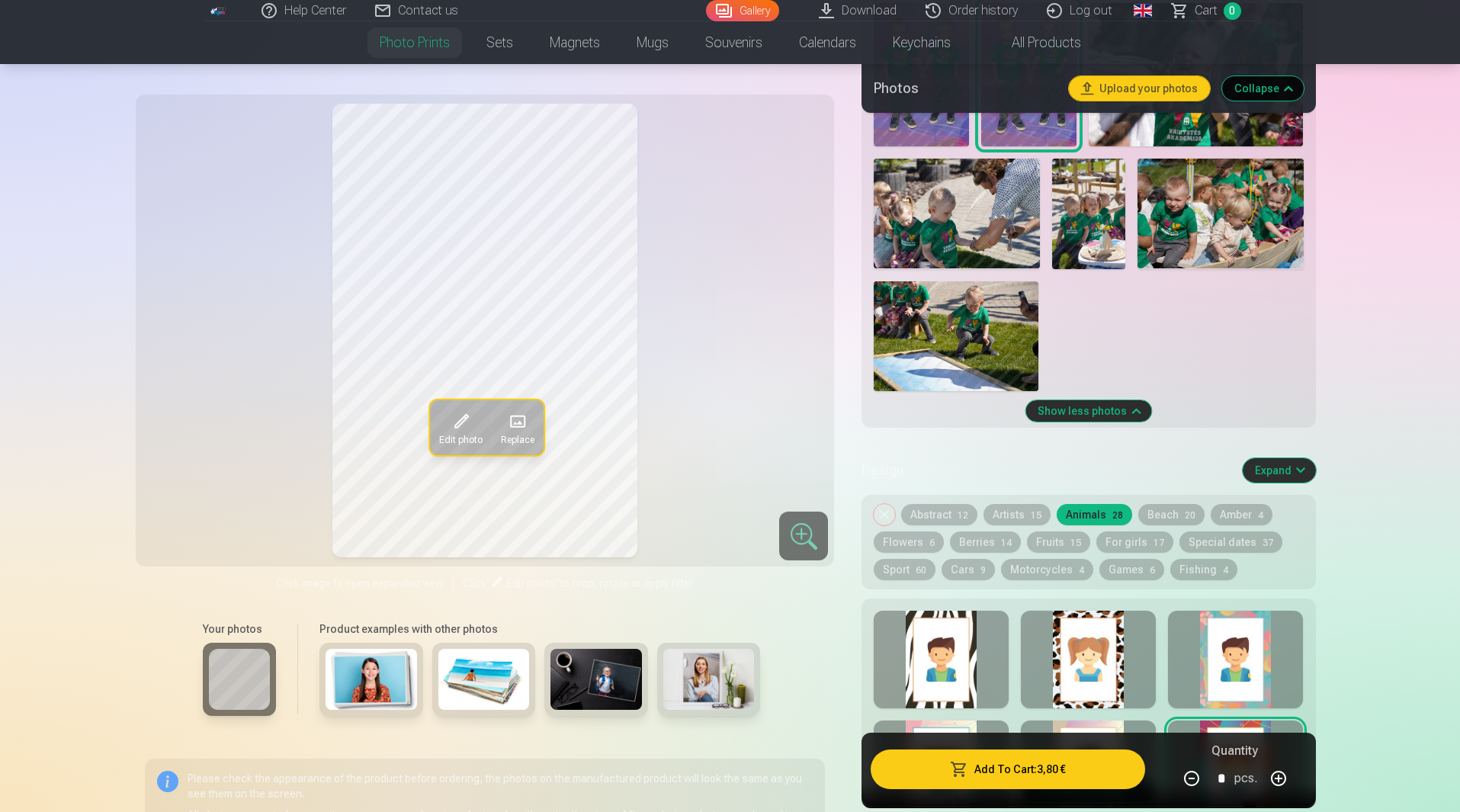
scroll to position [1830, 0]
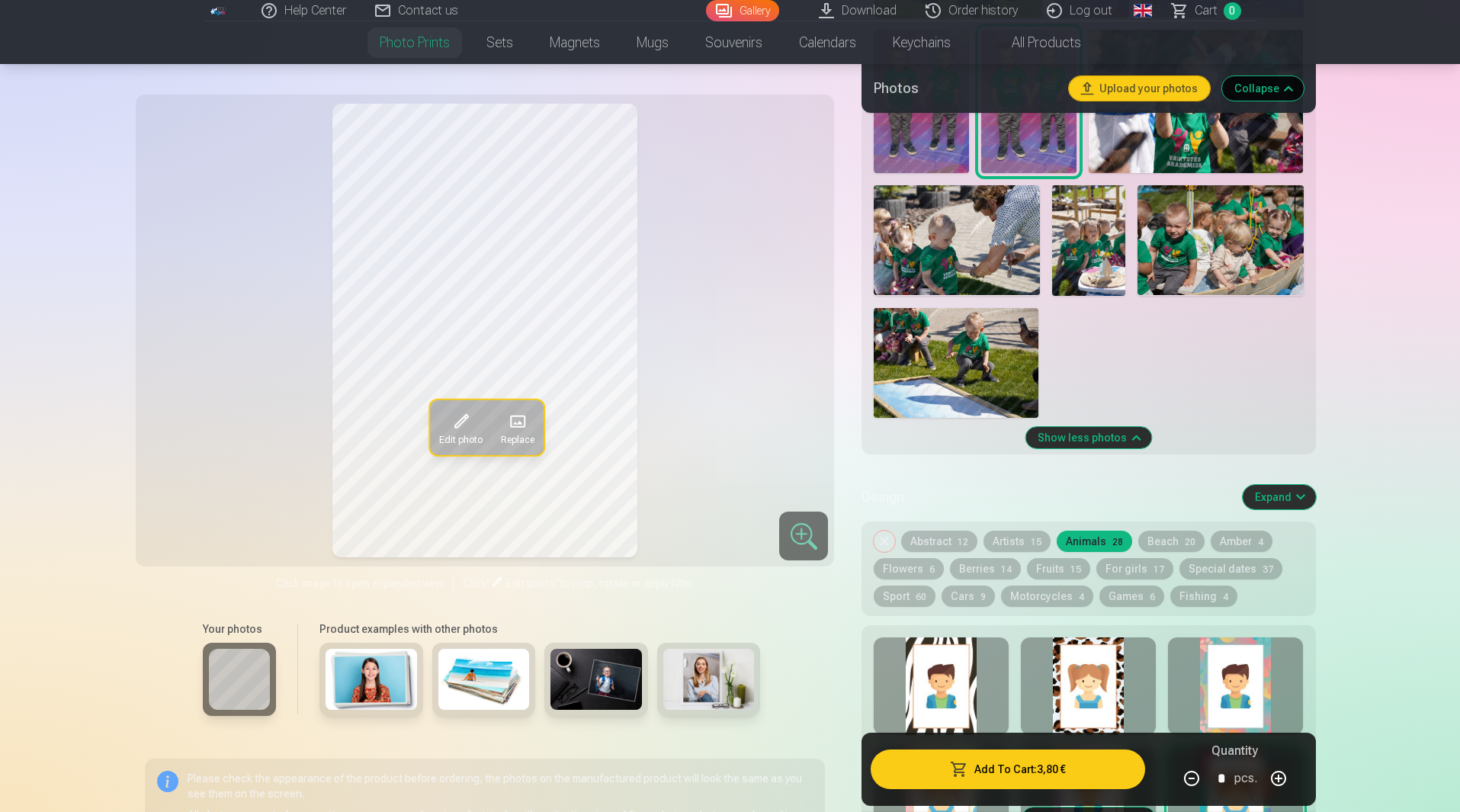
click at [722, 681] on img at bounding box center [708, 679] width 91 height 61
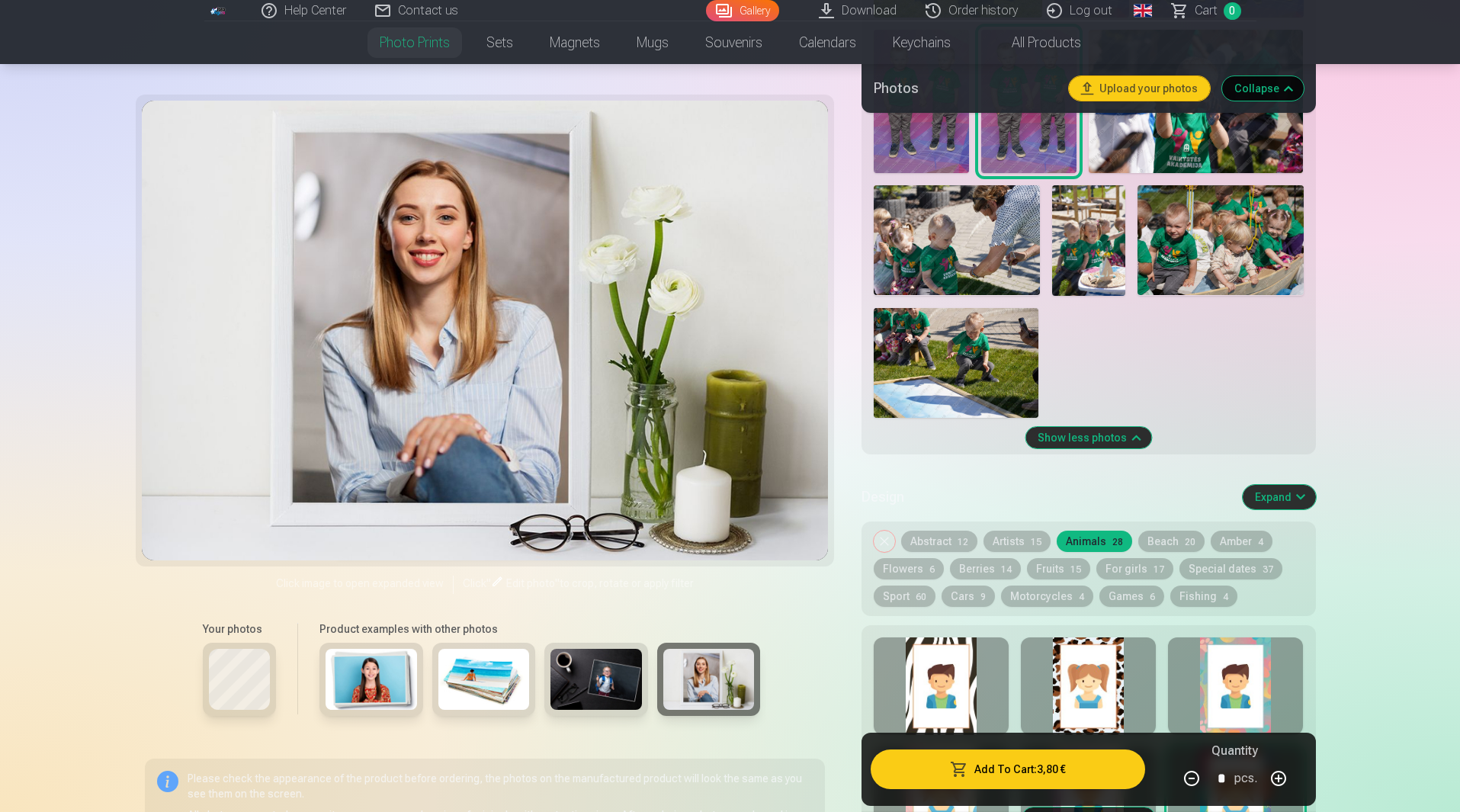
click at [1008, 158] on img at bounding box center [1029, 101] width 95 height 143
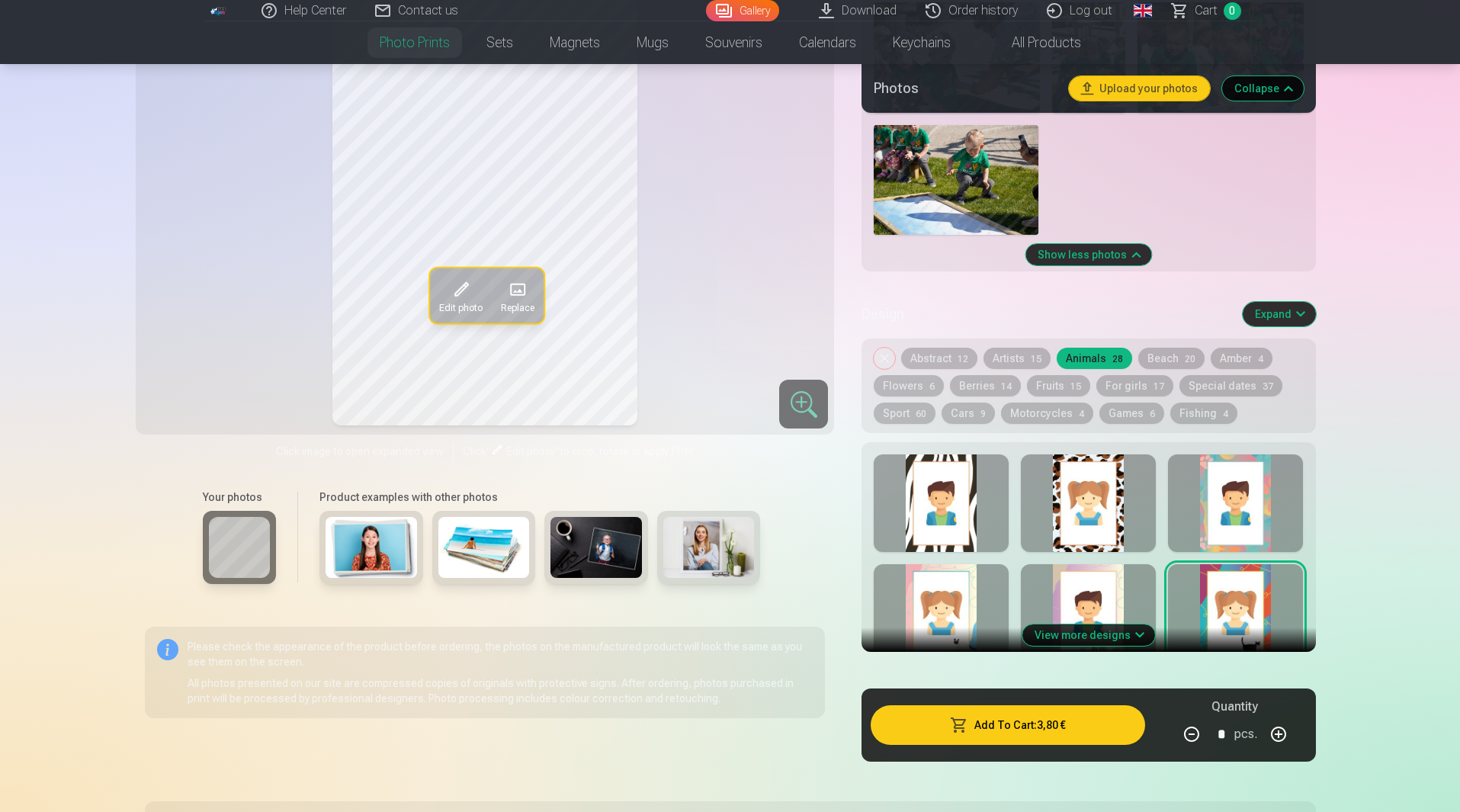
scroll to position [2058, 0]
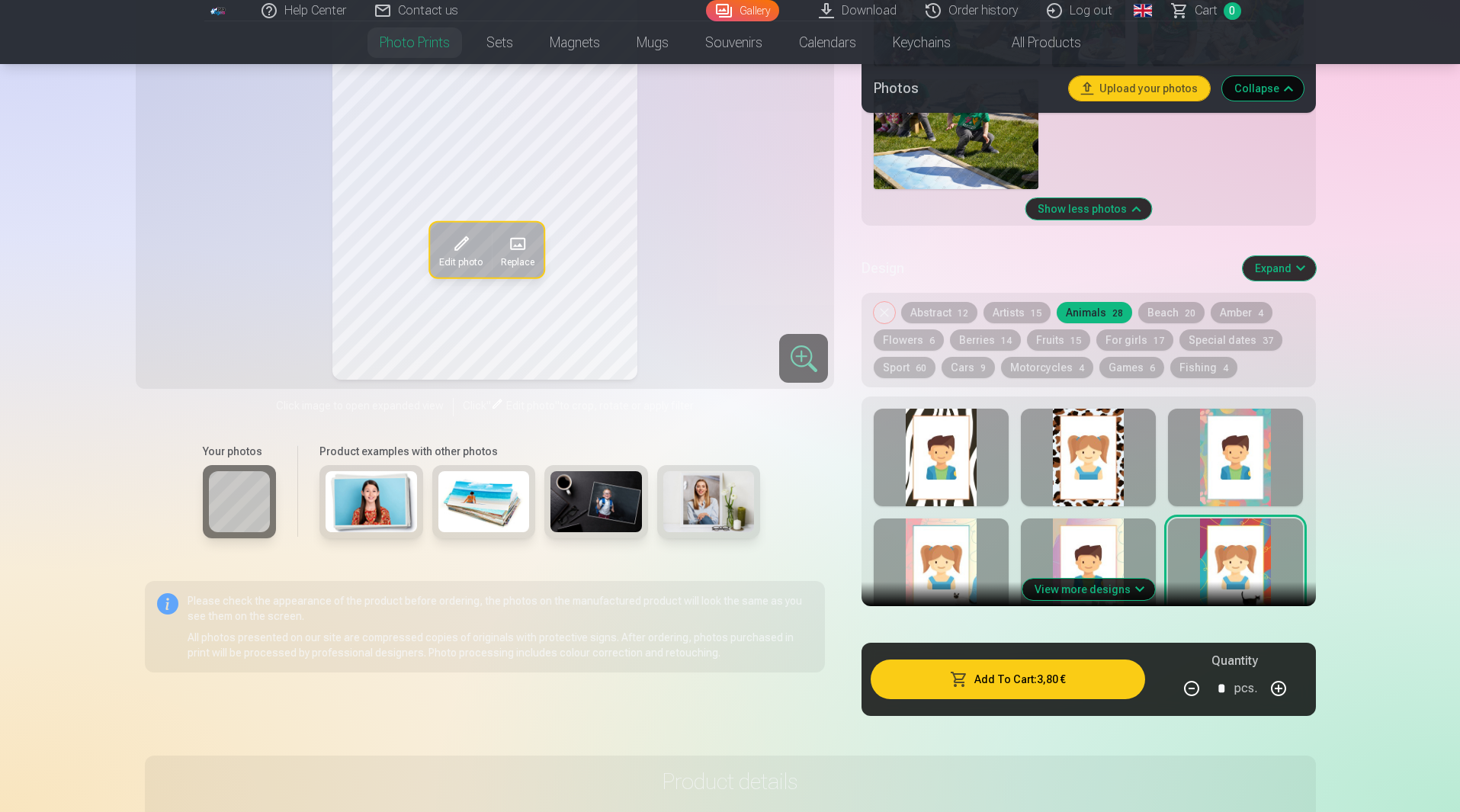
click at [1127, 585] on button "View more designs" at bounding box center [1089, 589] width 132 height 22
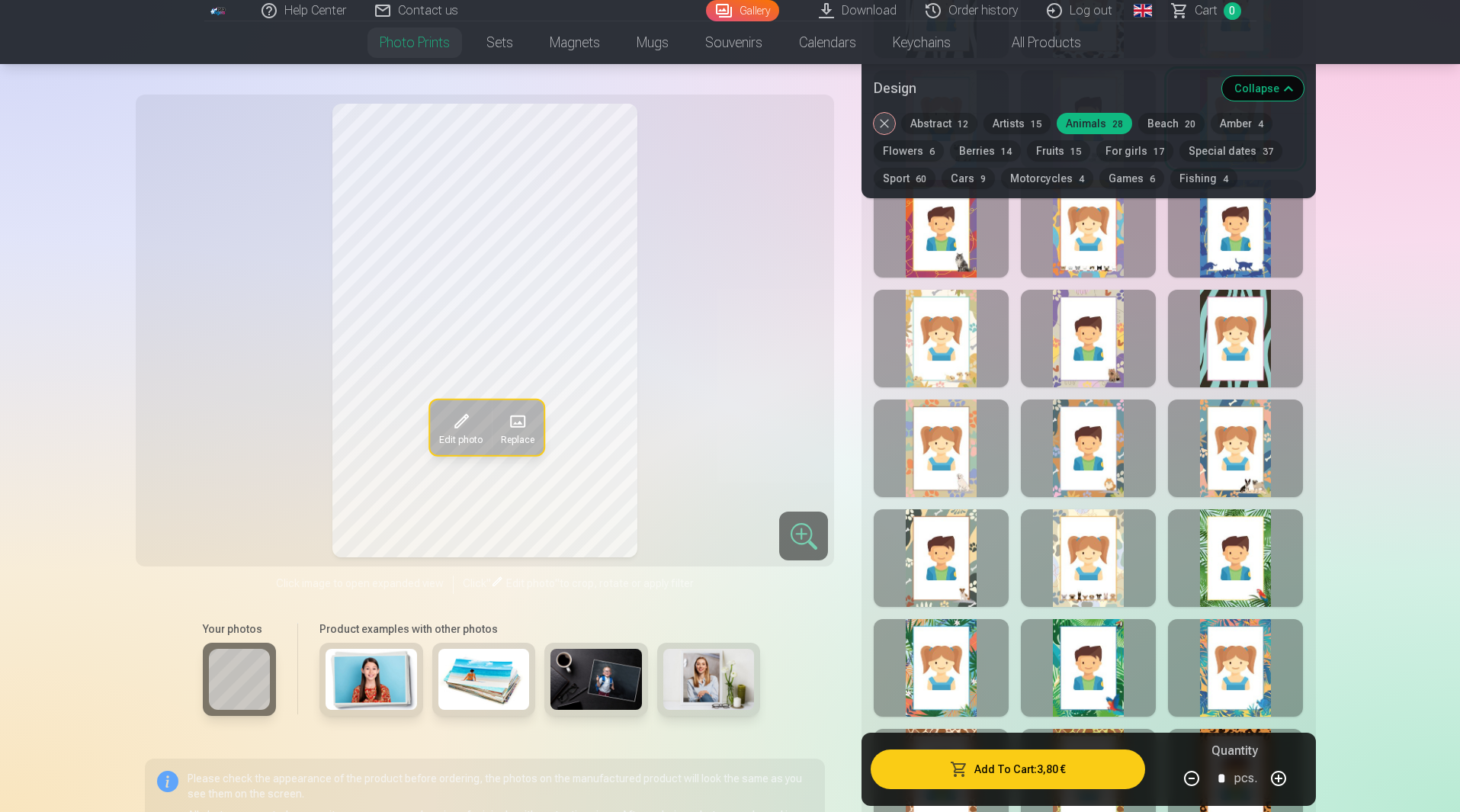
scroll to position [2516, 0]
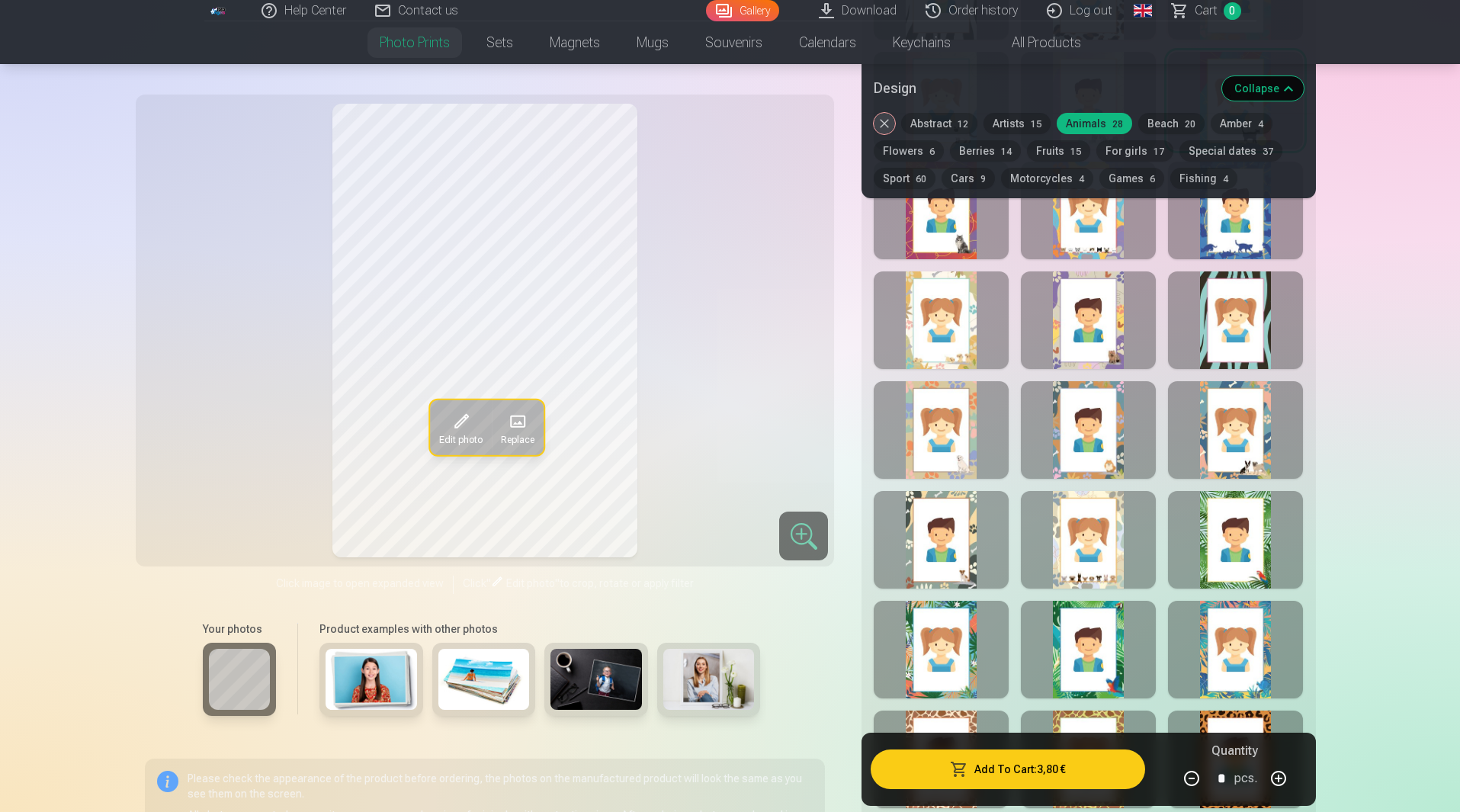
click at [1091, 547] on div at bounding box center [1088, 540] width 135 height 98
